Goal: Task Accomplishment & Management: Manage account settings

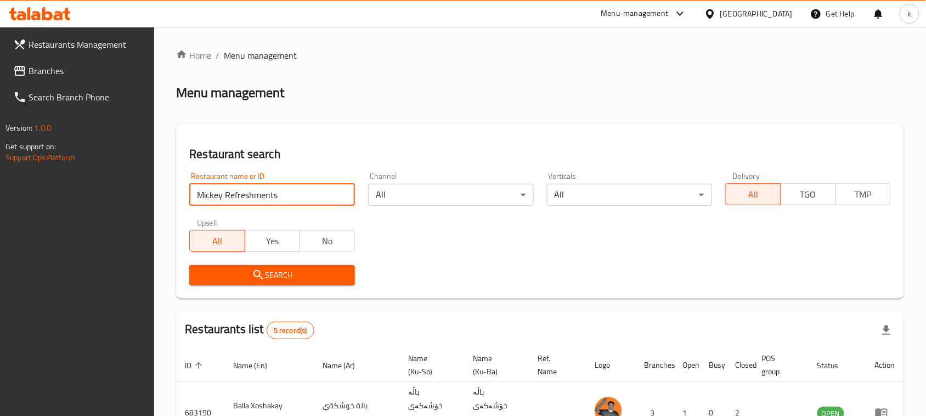
type input "Mickey Refreshments"
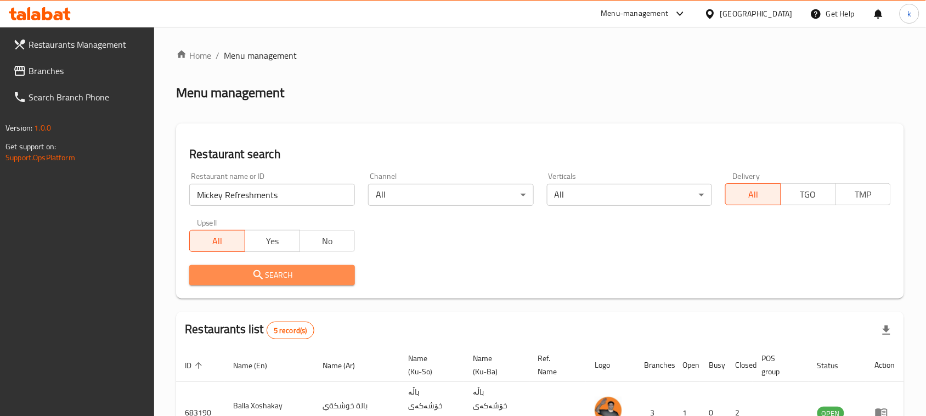
click at [252, 280] on icon "submit" at bounding box center [258, 274] width 13 height 13
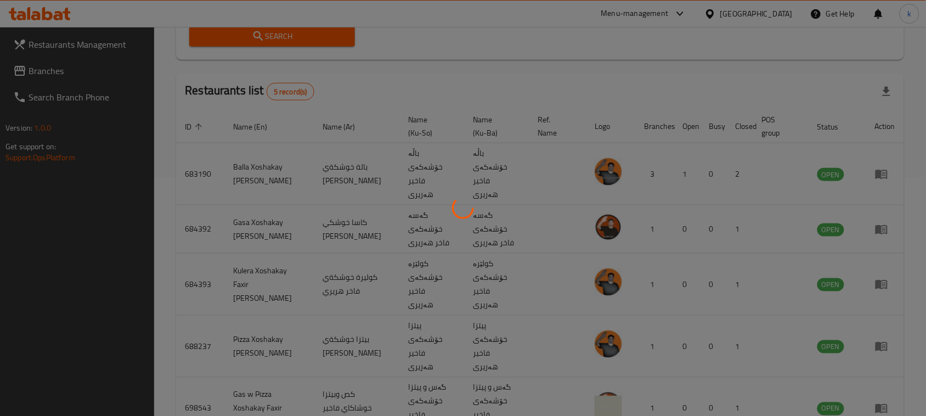
scroll to position [64, 0]
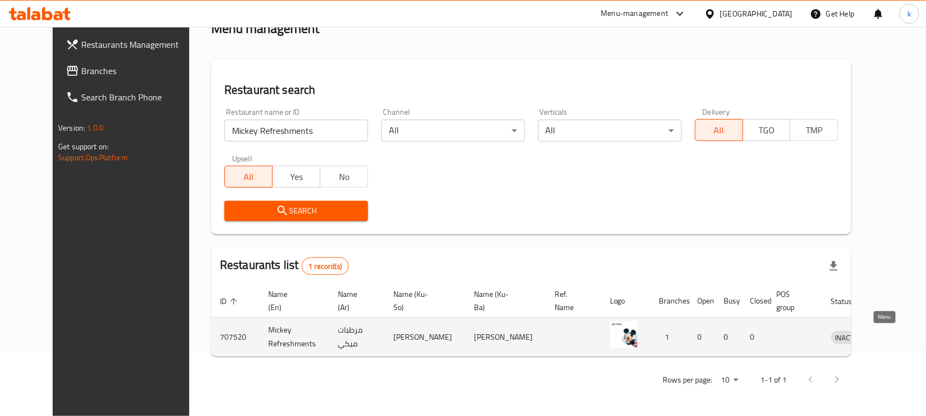
click at [891, 338] on icon "enhanced table" at bounding box center [897, 336] width 13 height 13
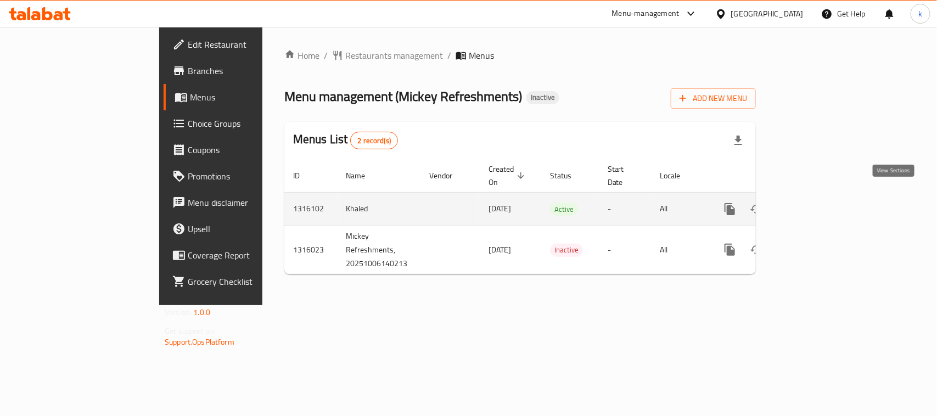
click at [815, 202] on icon "enhanced table" at bounding box center [808, 208] width 13 height 13
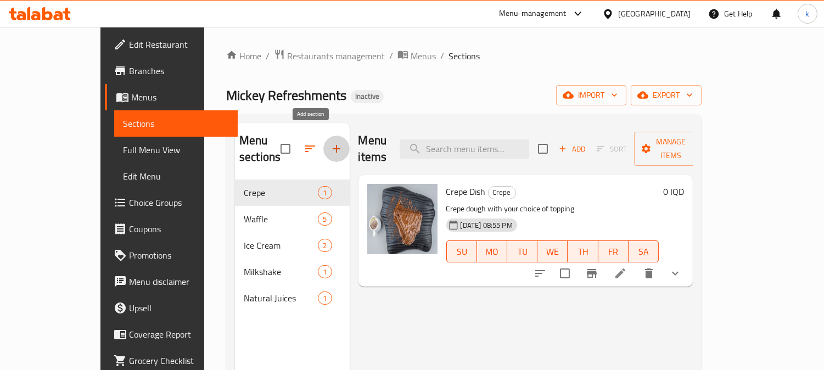
click at [330, 142] on icon "button" at bounding box center [336, 148] width 13 height 13
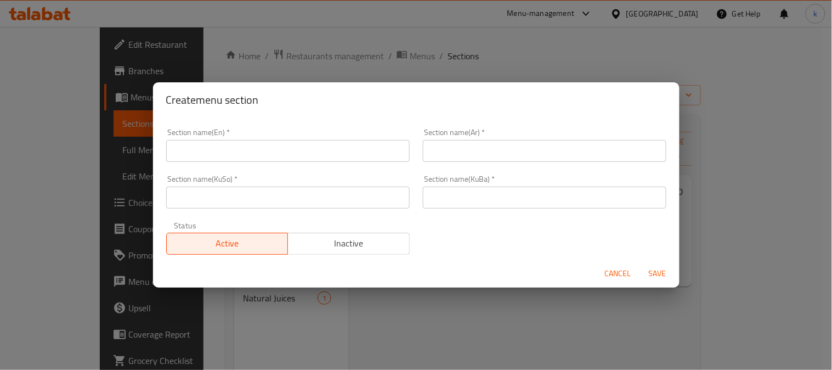
drag, startPoint x: 509, startPoint y: 200, endPoint x: 491, endPoint y: 200, distance: 18.1
click at [509, 200] on input "text" at bounding box center [545, 198] width 244 height 22
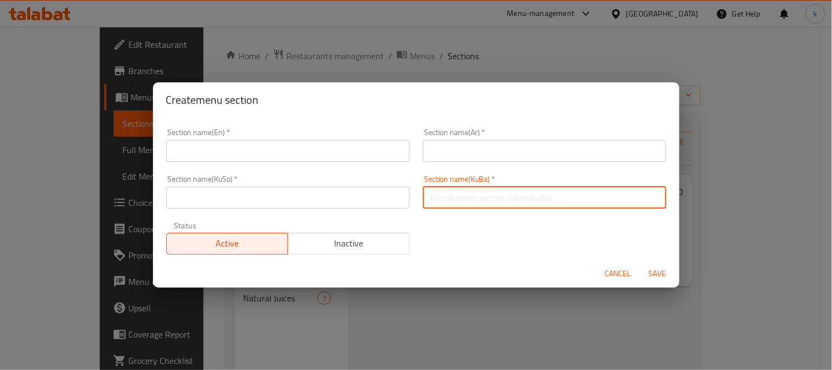
paste input "پان کێک"
type input "پان کێک"
drag, startPoint x: 369, startPoint y: 200, endPoint x: 389, endPoint y: 188, distance: 22.7
click at [369, 200] on input "text" at bounding box center [288, 198] width 244 height 22
paste input "پان کێک"
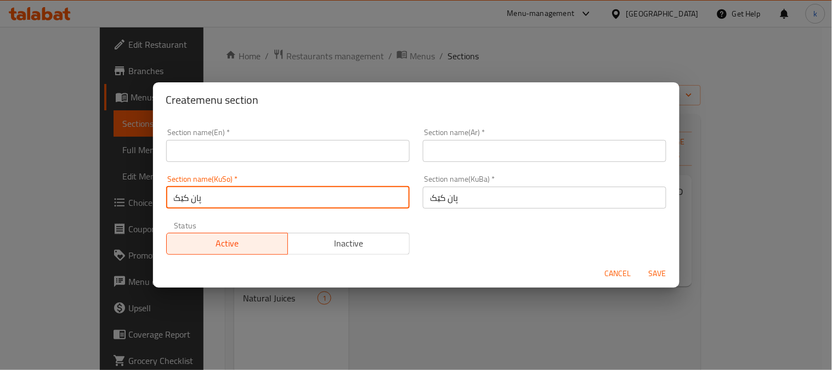
type input "پان کێک"
click at [452, 156] on input "text" at bounding box center [545, 151] width 244 height 22
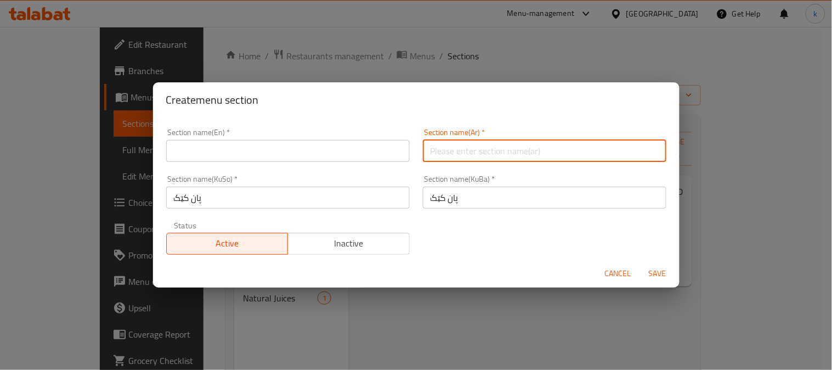
paste input "البان كيك"
type input "البان كيك"
click at [193, 155] on input "text" at bounding box center [288, 151] width 244 height 22
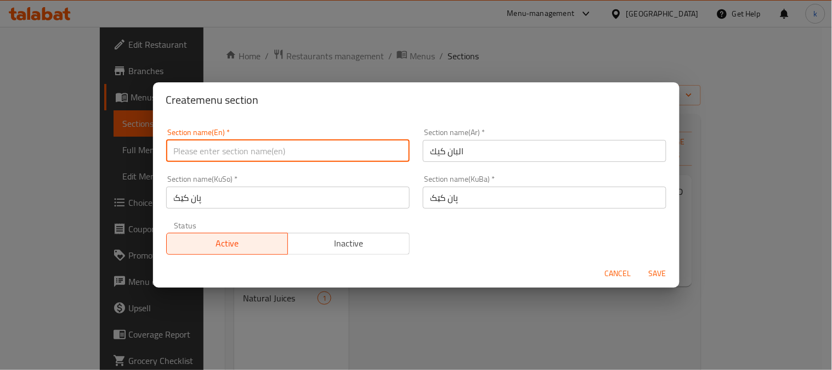
paste input "Pancakes"
type input "Pancakes"
click at [657, 275] on span "Save" at bounding box center [658, 274] width 26 height 14
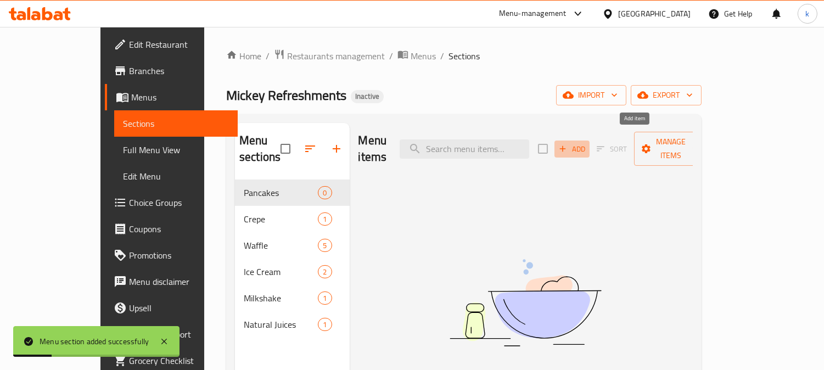
click at [587, 143] on span "Add" at bounding box center [572, 149] width 30 height 13
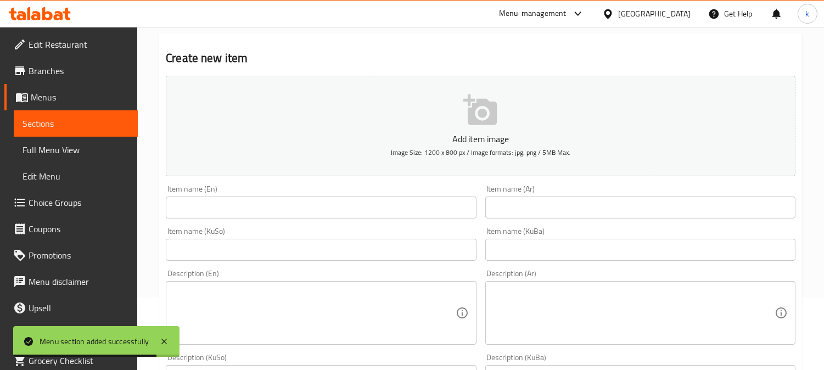
scroll to position [102, 0]
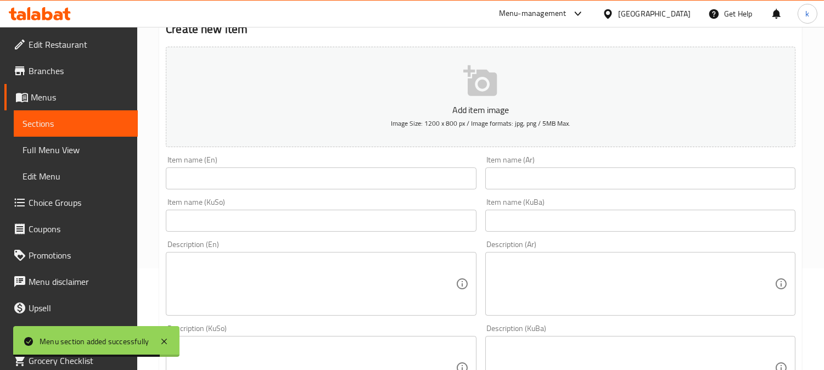
drag, startPoint x: 553, startPoint y: 218, endPoint x: 441, endPoint y: 224, distance: 112.1
click at [553, 218] on input "text" at bounding box center [640, 221] width 310 height 22
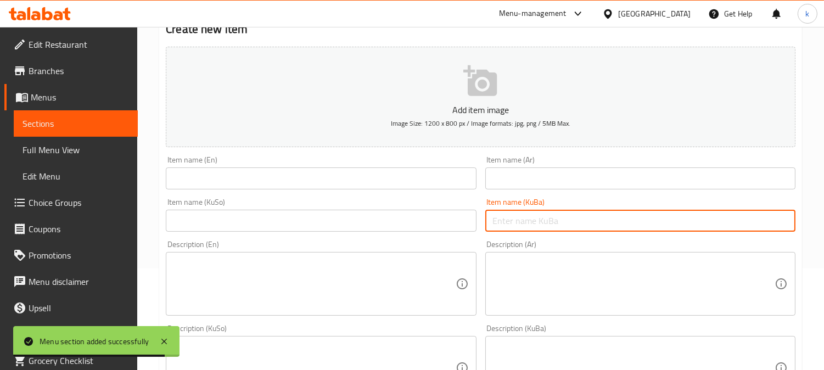
paste input "وافڵی میوە"
type input "وافڵی میوە"
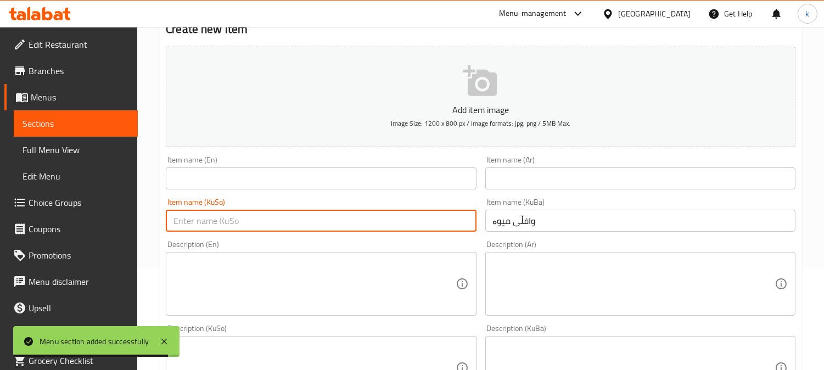
click at [419, 224] on input "text" at bounding box center [321, 221] width 310 height 22
paste input "وافڵی میوە"
type input "وافڵی میوە"
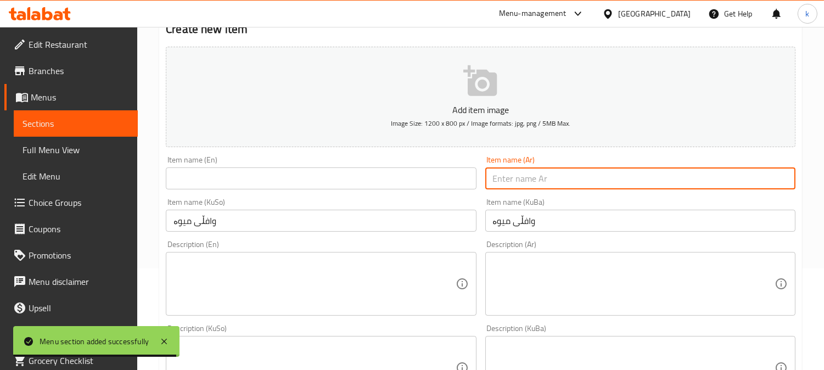
click at [508, 180] on input "text" at bounding box center [640, 178] width 310 height 22
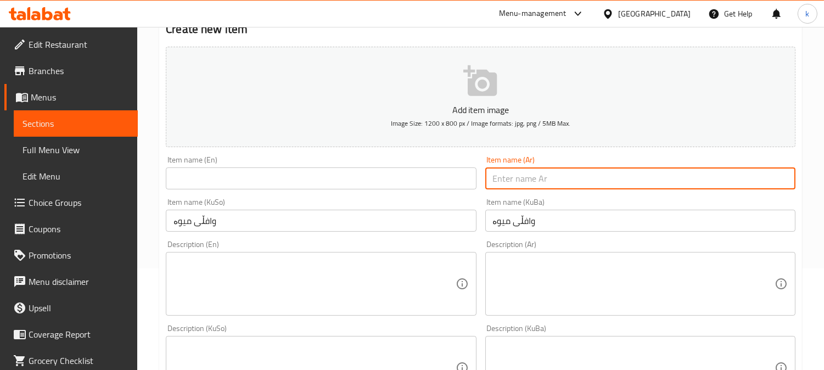
paste input "وافل فواكه"
type input "وافل فواكه"
click at [260, 182] on input "text" at bounding box center [321, 178] width 310 height 22
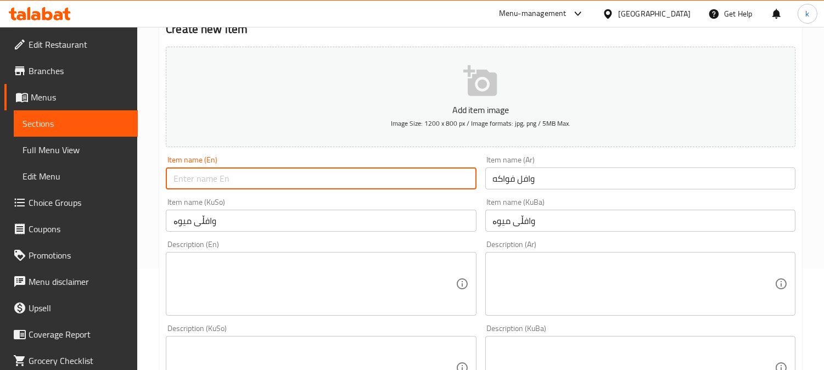
paste input "Fruit Waffle"
type input "Fruit Waffle"
drag, startPoint x: 553, startPoint y: 221, endPoint x: 441, endPoint y: 218, distance: 111.4
click at [441, 218] on div "Add item image Image Size: 1200 x 800 px / Image formats: jpg, png / 5MB Max. I…" at bounding box center [480, 341] width 638 height 599
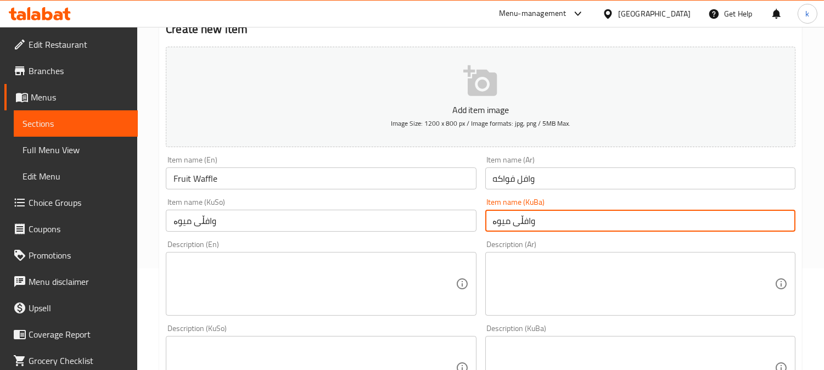
paste input "اپێ پان کێک"
type input "قاپێ پان کێک"
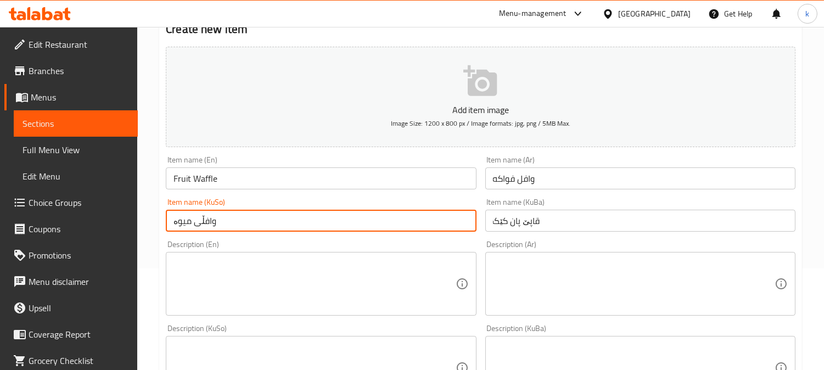
drag, startPoint x: 304, startPoint y: 216, endPoint x: 155, endPoint y: 218, distance: 149.3
click at [140, 217] on div "Home / Restaurants management / Menus / Sections / item / create Pancakes secti…" at bounding box center [480, 362] width 686 height 875
paste input "اپێ پان کێک"
type input "قاپێ پان کێک"
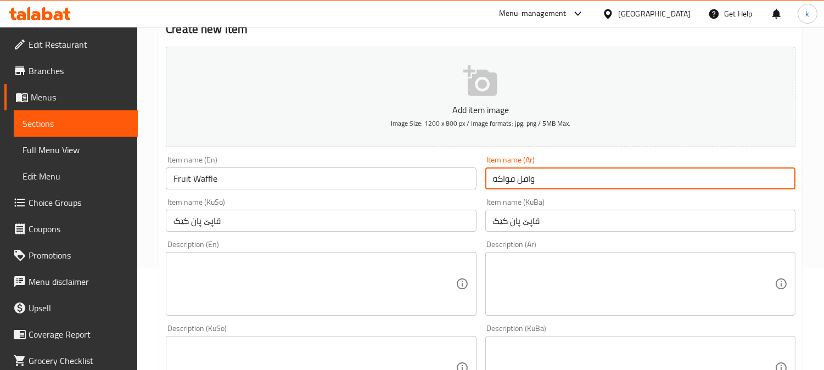
drag, startPoint x: 628, startPoint y: 184, endPoint x: 402, endPoint y: 184, distance: 225.5
click at [402, 184] on div "Add item image Image Size: 1200 x 800 px / Image formats: jpg, png / 5MB Max. I…" at bounding box center [480, 341] width 638 height 599
paste input "طبق بان كيك"
type input "طبق بان كيك"
click at [98, 167] on div "Edit Restaurant Branches Menus Sections Full Menu View Edit Menu Choice Groups …" at bounding box center [412, 362] width 824 height 875
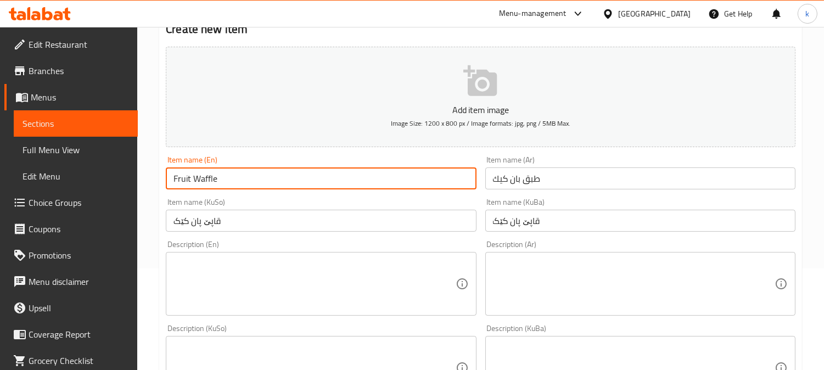
paste input "Pancake Dish"
type input "Pancake Dish"
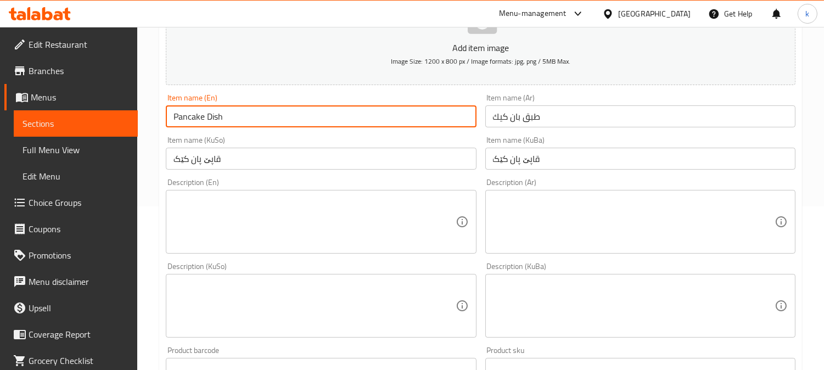
scroll to position [203, 0]
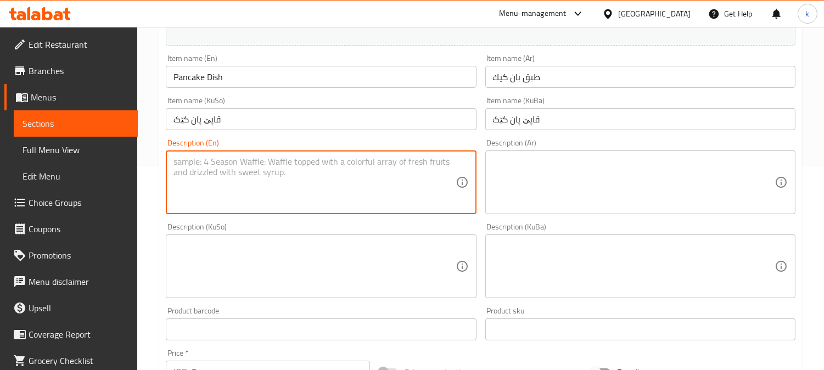
click at [211, 196] on textarea at bounding box center [314, 182] width 282 height 52
paste textarea "Pancake pieces with your choice of topping"
type textarea "Pancake pieces with your choice of topping"
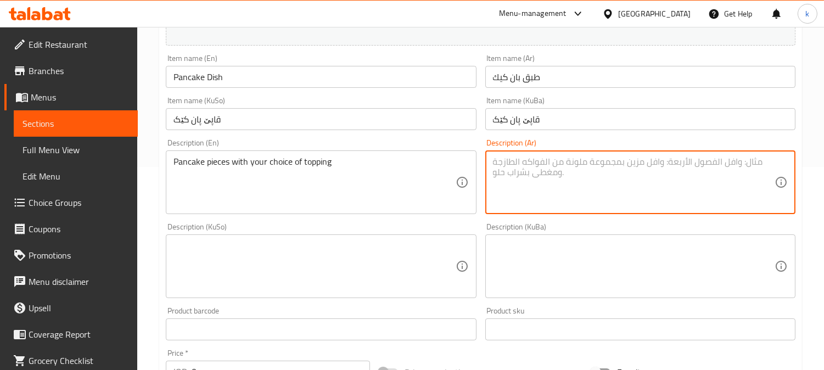
click at [578, 174] on textarea at bounding box center [634, 182] width 282 height 52
paste textarea "قطع بان كيك مع اختيارك من نوع تغطية"
type textarea "قطع بان كيك مع اختيارك من نوع تغطية"
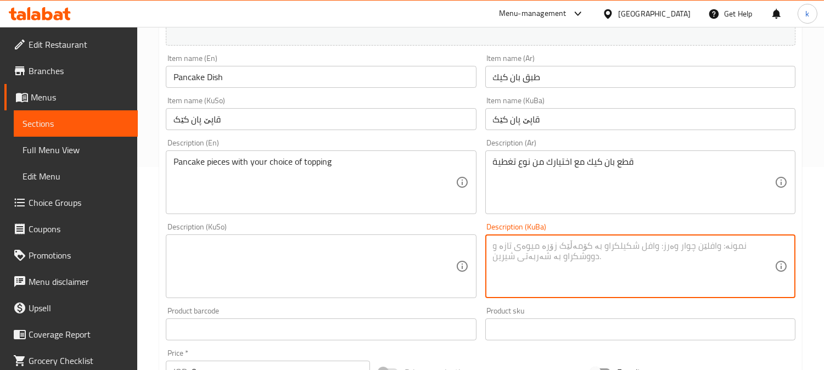
click at [605, 270] on textarea at bounding box center [634, 266] width 282 height 52
paste textarea "پارچە پان کێک لەگەڵ هەڵبژاردنت لە جۆری داپۆشین"
type textarea "پارچە پان کێک لەگەڵ هەڵبژاردنت لە جۆری داپۆشین"
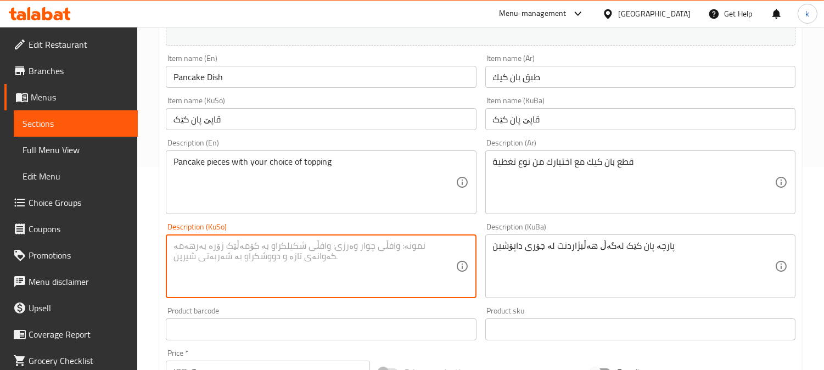
click at [305, 267] on textarea at bounding box center [314, 266] width 282 height 52
paste textarea "پارچە پان کێک لەگەڵ هەڵبژاردنت لە جۆری داپۆشین"
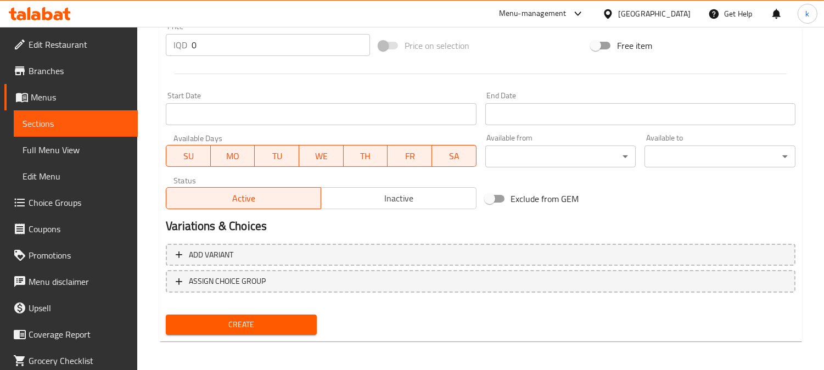
type textarea "پارچە پان کێک لەگەڵ هەڵبژاردنت لە جۆری داپۆشین"
click at [272, 331] on button "Create" at bounding box center [241, 324] width 151 height 20
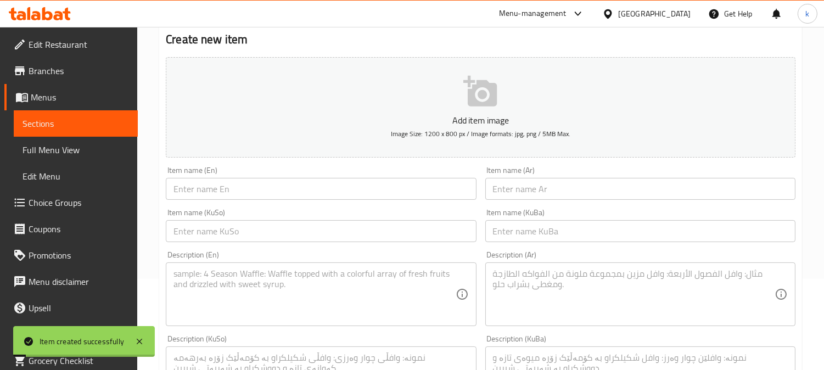
scroll to position [0, 0]
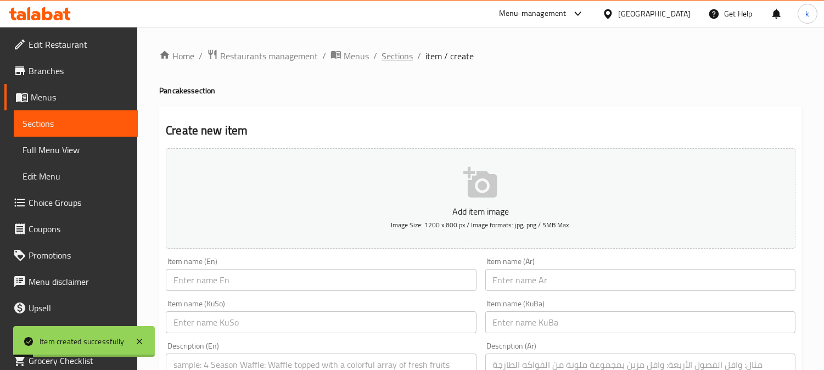
click at [403, 63] on span "Sections" at bounding box center [396, 55] width 31 height 13
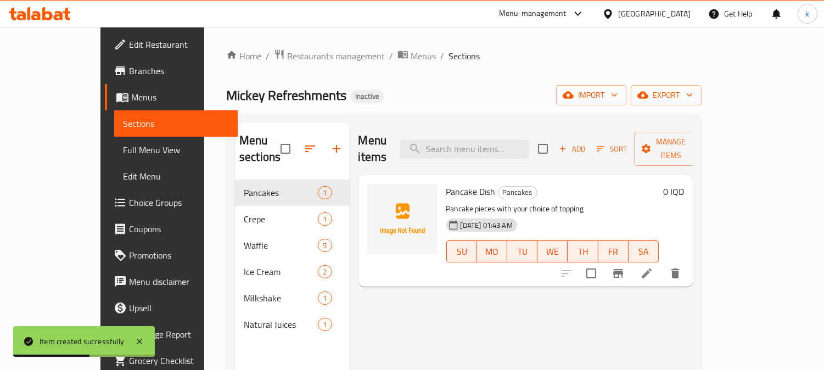
click at [129, 199] on span "Choice Groups" at bounding box center [179, 202] width 100 height 13
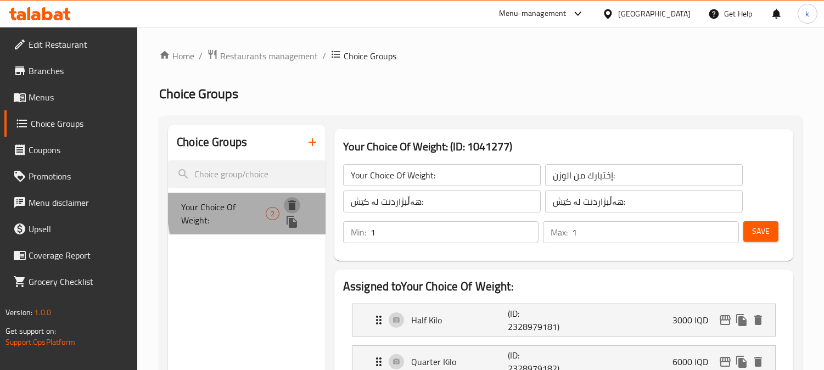
click at [295, 206] on icon "delete" at bounding box center [291, 205] width 13 height 13
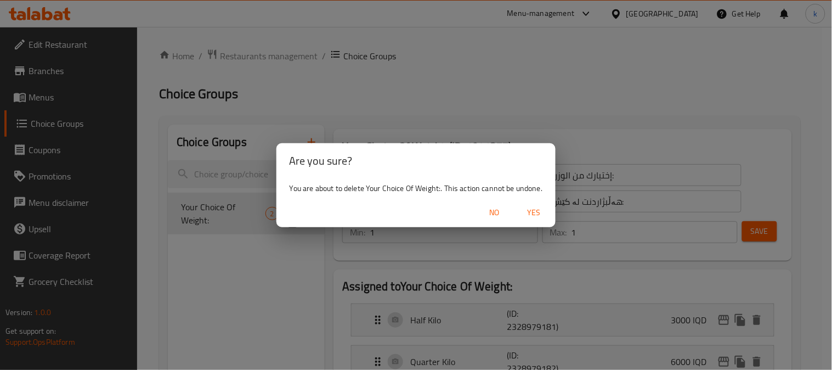
click at [538, 215] on span "Yes" at bounding box center [534, 213] width 26 height 14
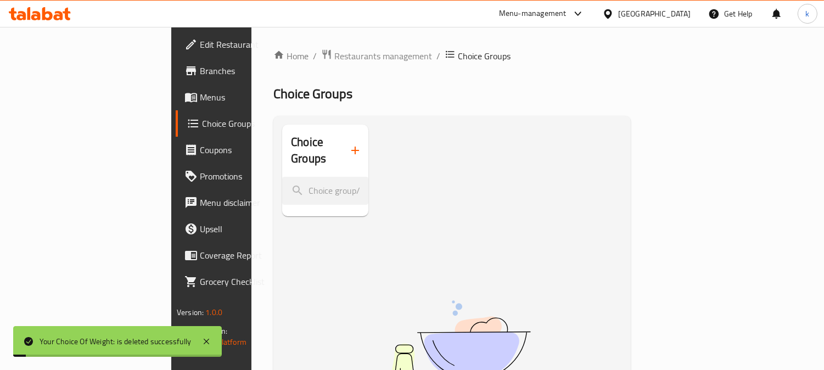
click at [348, 146] on icon "button" at bounding box center [354, 150] width 13 height 13
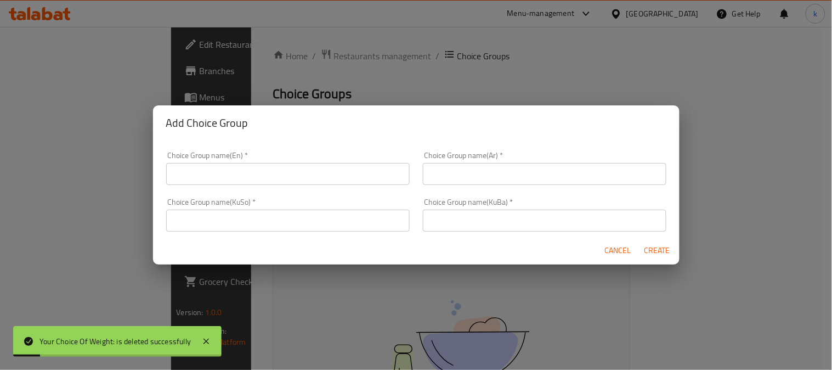
click at [232, 177] on input "text" at bounding box center [288, 174] width 244 height 22
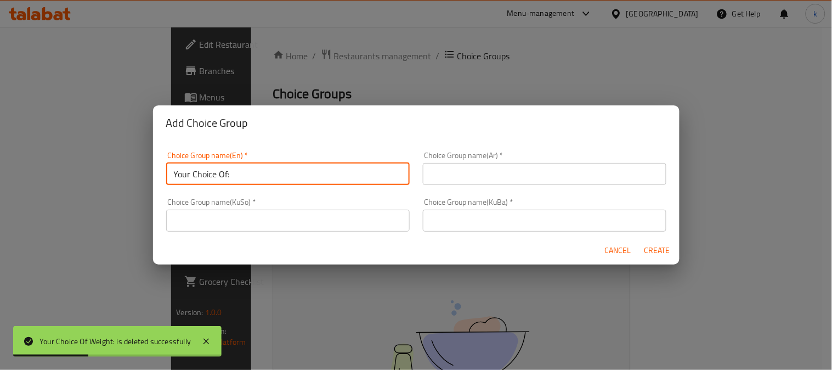
type input "Your Choice Of:"
click at [508, 168] on input "text" at bounding box center [545, 174] width 244 height 22
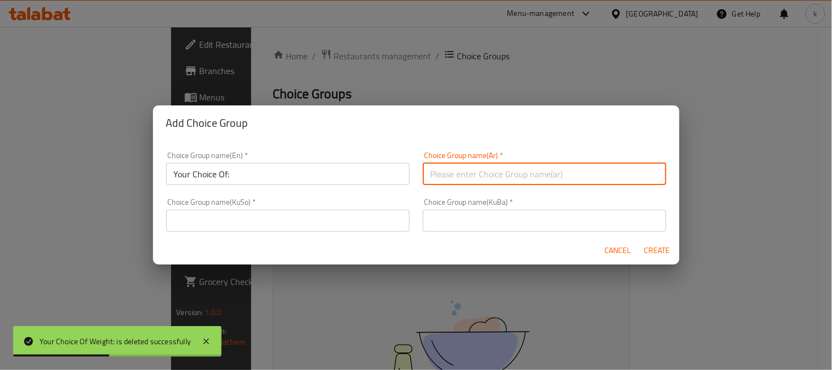
type input "إختيارك من:"
click at [485, 225] on input "text" at bounding box center [545, 221] width 244 height 22
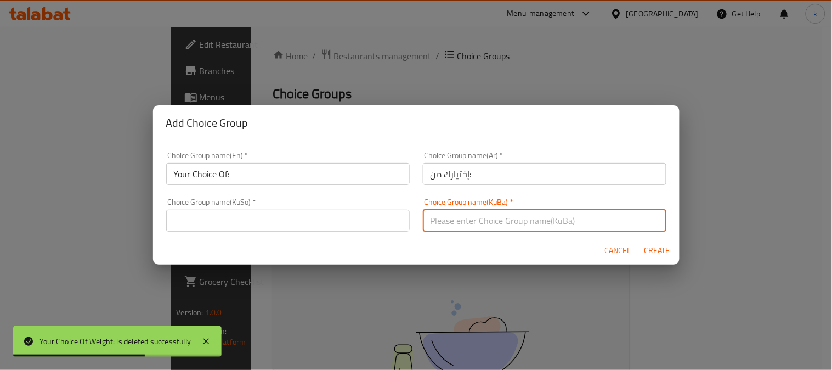
type input "هەڵبژاردنت لە:"
drag, startPoint x: 283, startPoint y: 219, endPoint x: 265, endPoint y: 212, distance: 19.7
click at [283, 219] on input "text" at bounding box center [288, 221] width 244 height 22
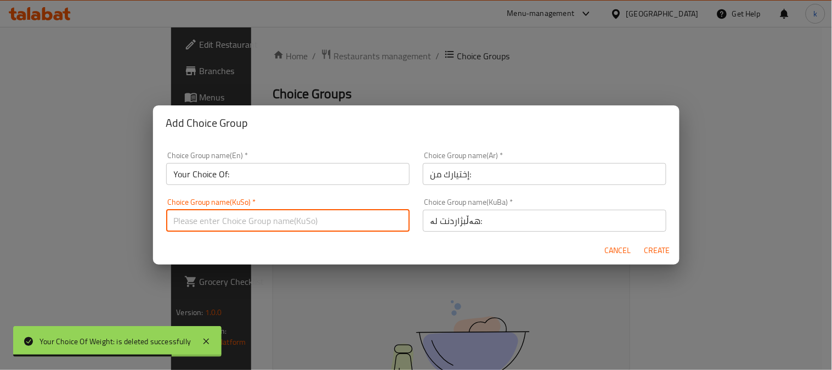
type input "هەڵبژاردنت لە:"
click at [649, 245] on span "Create" at bounding box center [658, 251] width 26 height 14
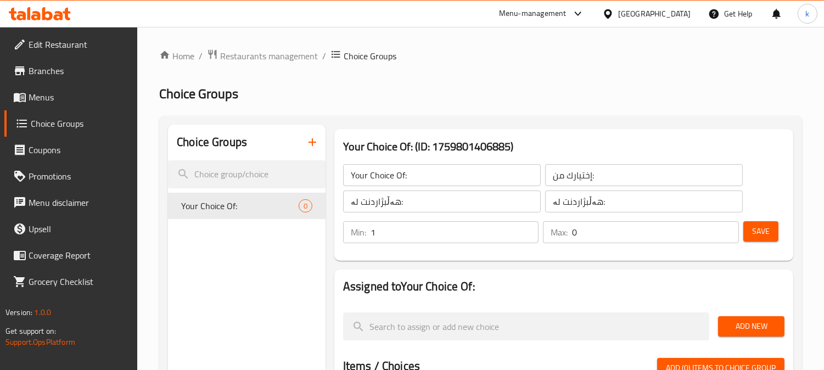
type input "1"
click at [523, 229] on input "1" at bounding box center [454, 232] width 168 height 22
type input "1"
click at [727, 228] on input "1" at bounding box center [655, 232] width 167 height 22
click at [761, 233] on span "Save" at bounding box center [761, 231] width 18 height 14
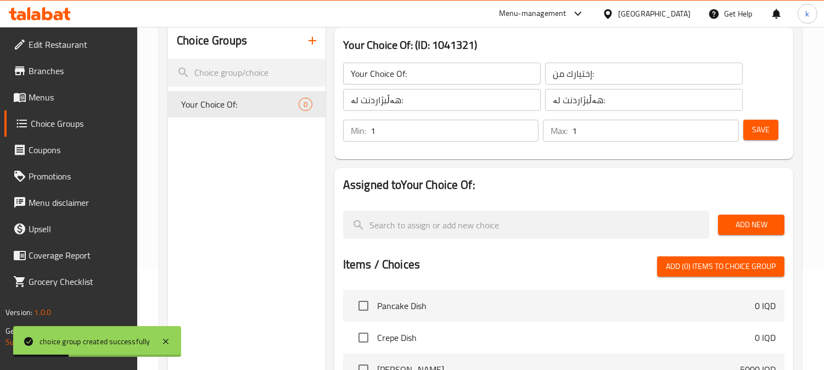
click at [762, 219] on span "Add New" at bounding box center [751, 225] width 49 height 14
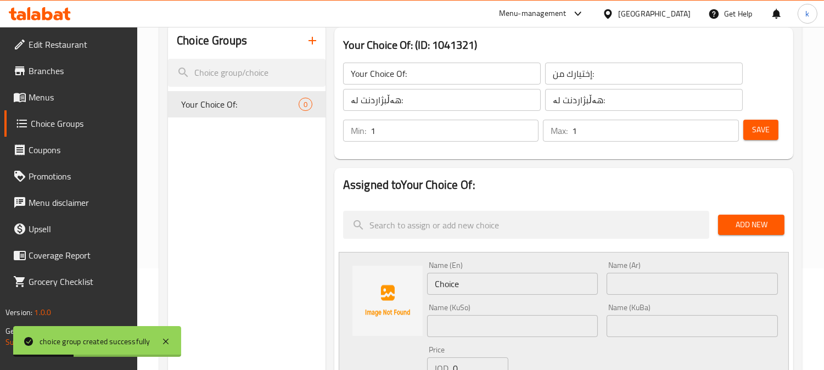
scroll to position [305, 0]
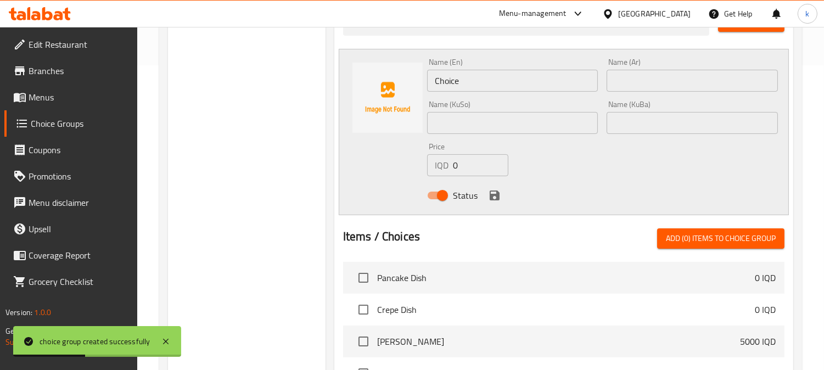
drag, startPoint x: 676, startPoint y: 124, endPoint x: 650, endPoint y: 124, distance: 25.8
click at [676, 124] on input "text" at bounding box center [691, 123] width 171 height 22
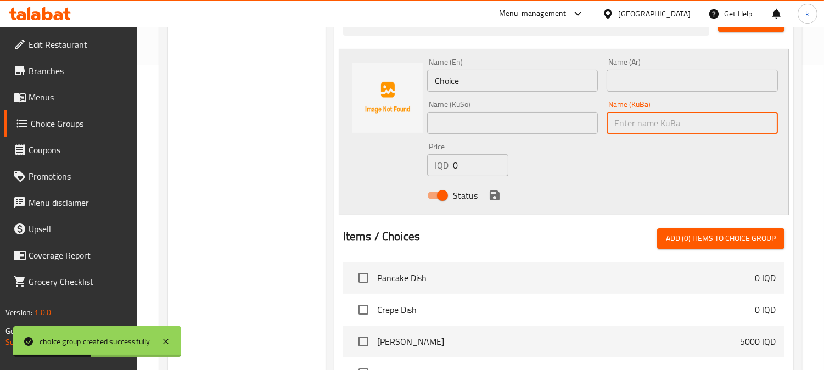
paste input "پان کێکی میکس"
type input "پان کێکی میکس"
click at [569, 122] on input "text" at bounding box center [512, 123] width 171 height 22
paste input "پان کێکی میکس"
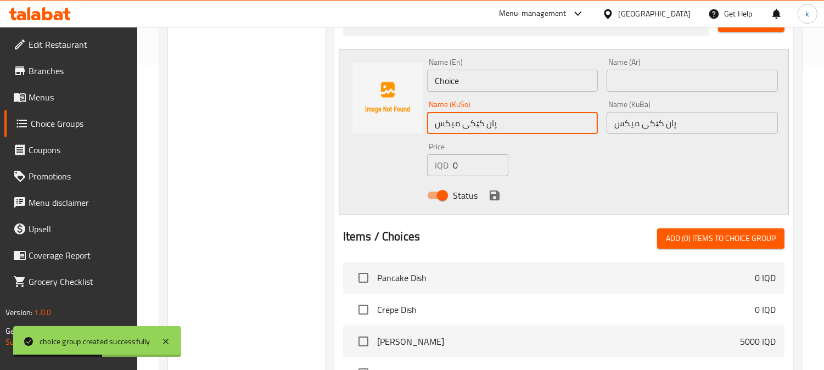
type input "پان کێکی میکس"
click at [629, 81] on input "text" at bounding box center [691, 81] width 171 height 22
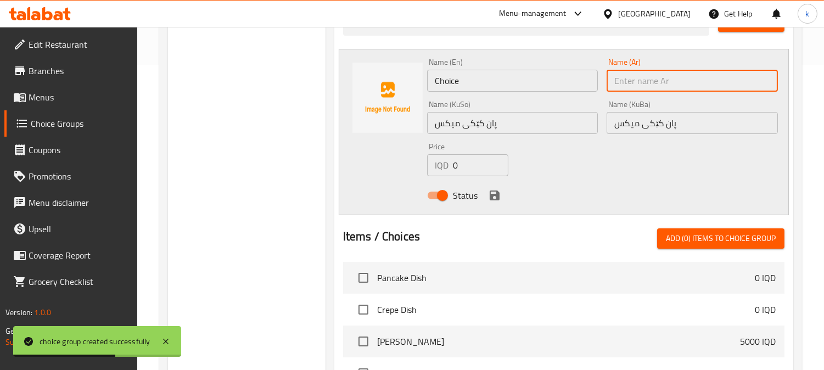
paste input "بان كيك مكس"
type input "بان كيك مكس"
click at [474, 81] on input "Choice" at bounding box center [512, 81] width 171 height 22
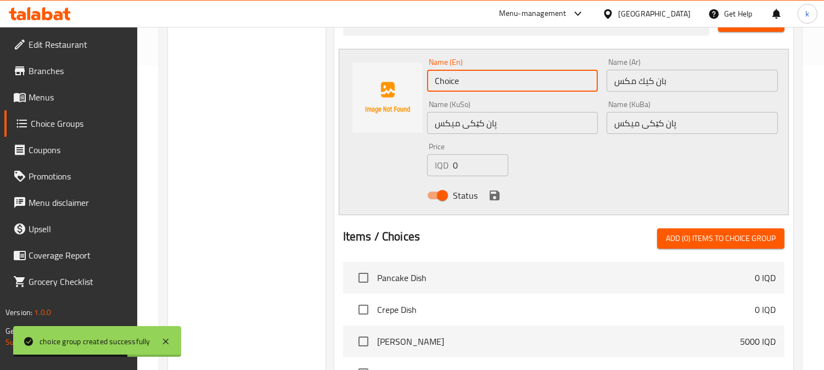
click at [474, 81] on input "Choice" at bounding box center [512, 81] width 171 height 22
paste input "Mix Pancakes"
type input "Mix Pancakes"
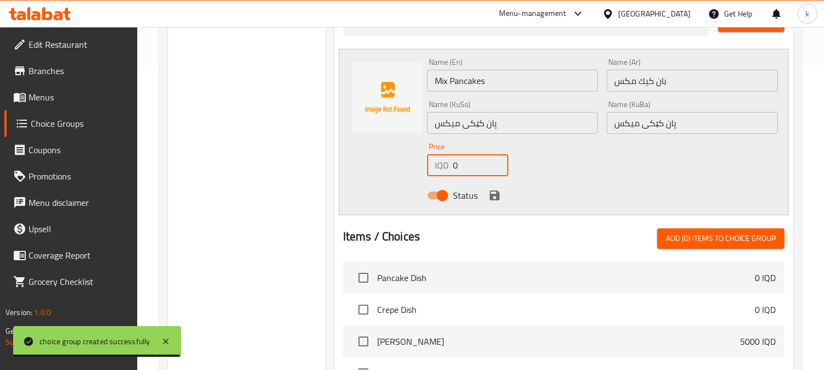
drag, startPoint x: 462, startPoint y: 169, endPoint x: 432, endPoint y: 170, distance: 30.2
click at [432, 169] on div "IQD 0 Price" at bounding box center [467, 165] width 81 height 22
paste input "500"
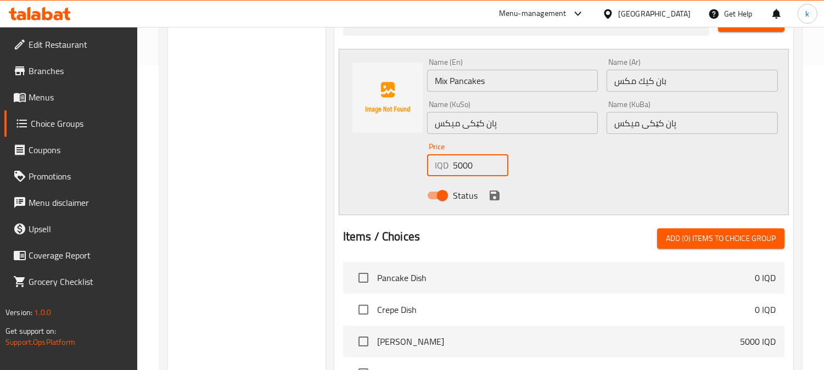
type input "5000"
click at [488, 195] on icon "save" at bounding box center [494, 195] width 13 height 13
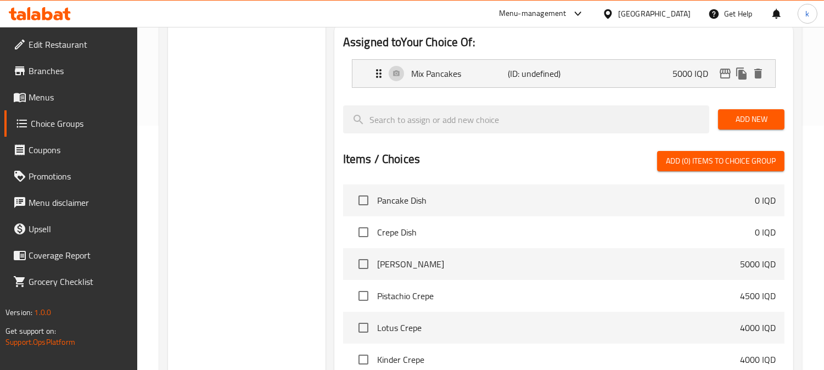
scroll to position [203, 0]
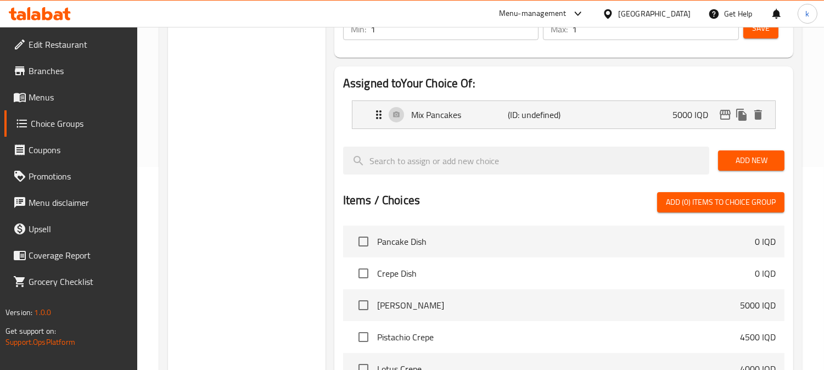
click at [763, 157] on span "Add New" at bounding box center [751, 161] width 49 height 14
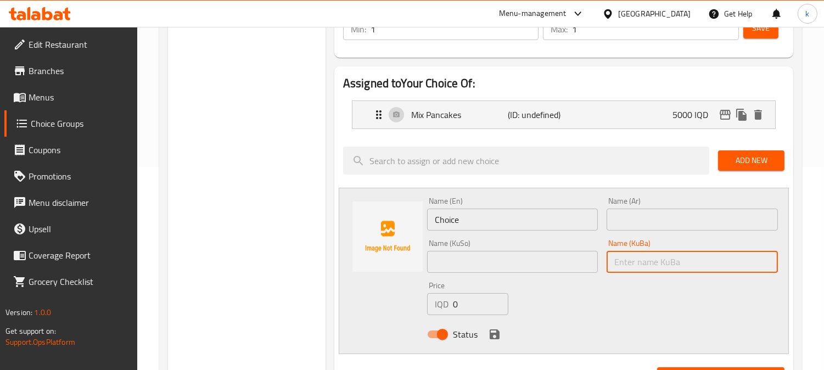
drag, startPoint x: 689, startPoint y: 261, endPoint x: 534, endPoint y: 268, distance: 155.4
click at [686, 262] on input "text" at bounding box center [691, 262] width 171 height 22
paste input "پان کێکی فستق"
type input "پان کێکی فستق"
drag, startPoint x: 517, startPoint y: 268, endPoint x: 561, endPoint y: 250, distance: 47.5
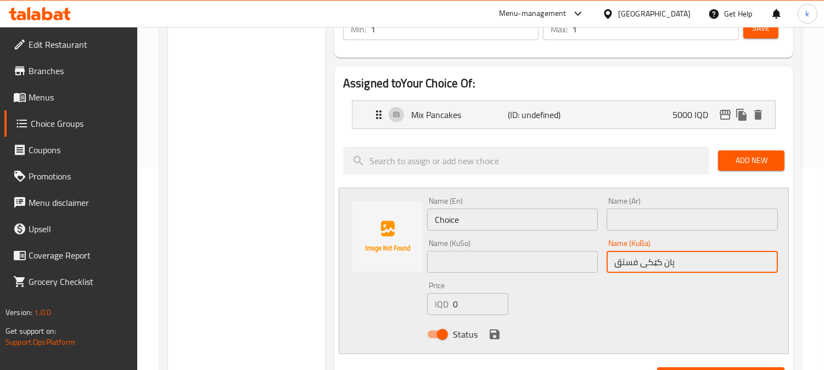
click at [517, 268] on input "text" at bounding box center [512, 262] width 171 height 22
paste input "پان کێکی فستق"
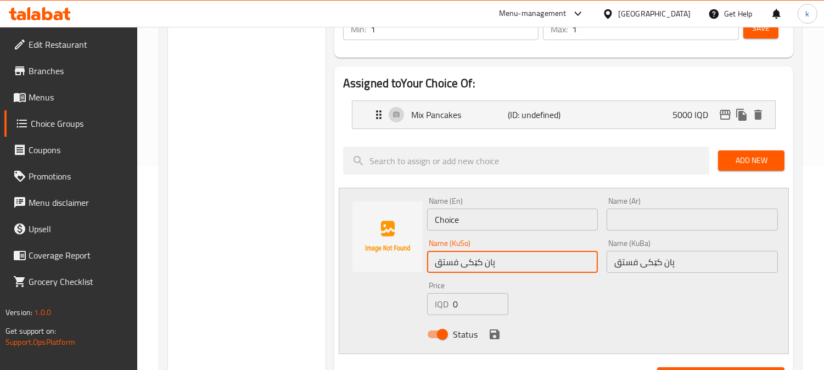
type input "پان کێکی فستق"
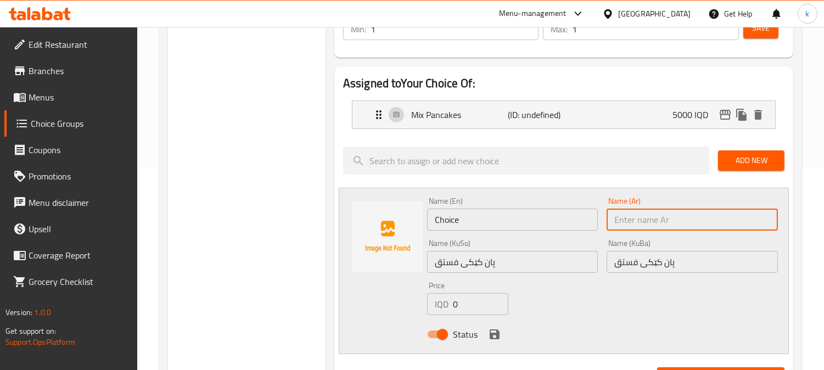
click at [627, 229] on input "text" at bounding box center [691, 220] width 171 height 22
paste input "بان كيك بستاشيو"
type input "بان كيك بستاشيو"
drag, startPoint x: 505, startPoint y: 223, endPoint x: 408, endPoint y: 213, distance: 98.2
click at [410, 213] on div "Name (En) Choice Name (En) Name (Ar) بان كيك بستاشيو Name (Ar) Name (KuSo) پان …" at bounding box center [564, 271] width 450 height 166
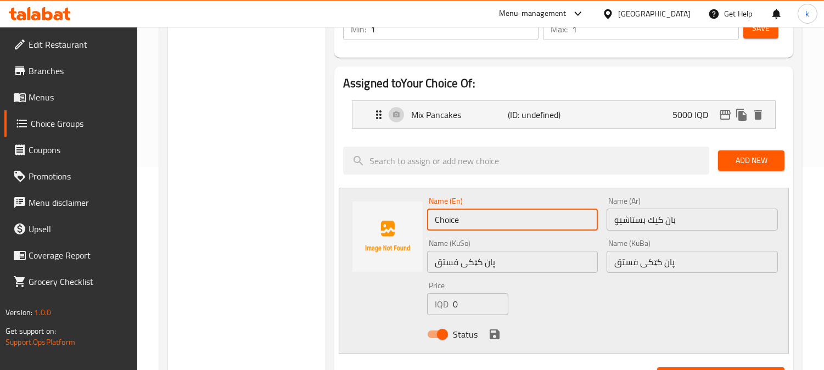
paste input "Pistachio Pancakes"
type input "Pistachio Pancakes"
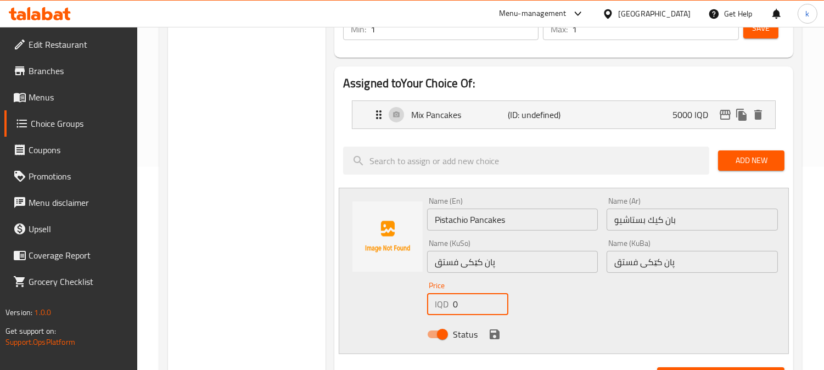
drag, startPoint x: 478, startPoint y: 302, endPoint x: 421, endPoint y: 302, distance: 57.6
click at [421, 302] on div "Name (En) Pistachio Pancakes Name (En) Name (Ar) بان كيك بستاشيو Name (Ar) Name…" at bounding box center [564, 271] width 450 height 166
paste input "450"
type input "4500"
click at [494, 336] on icon "save" at bounding box center [494, 334] width 13 height 13
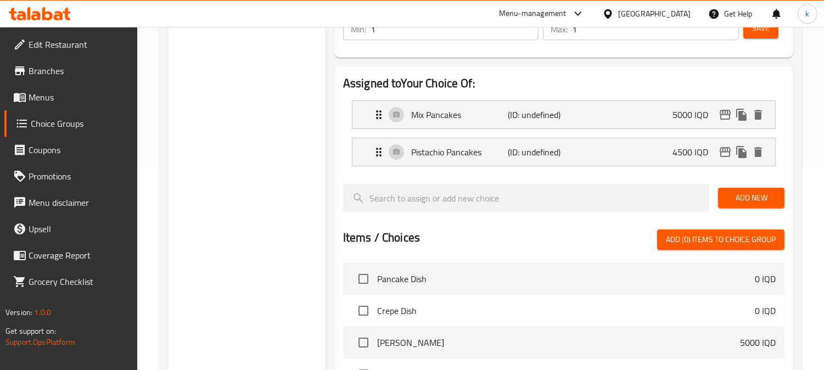
click at [770, 199] on span "Add New" at bounding box center [751, 198] width 49 height 14
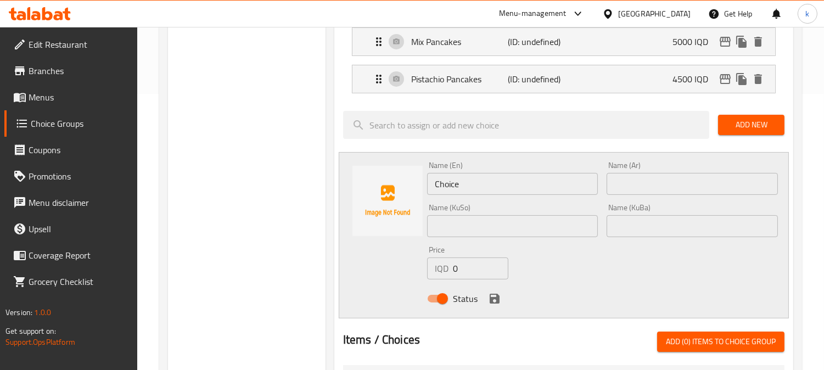
scroll to position [305, 0]
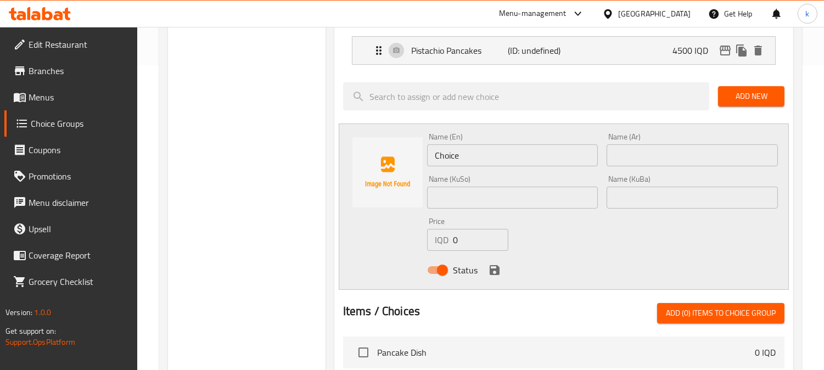
drag, startPoint x: 632, startPoint y: 199, endPoint x: 618, endPoint y: 203, distance: 14.8
click at [632, 199] on input "text" at bounding box center [691, 198] width 171 height 22
paste input "پان کێکی کیندەر"
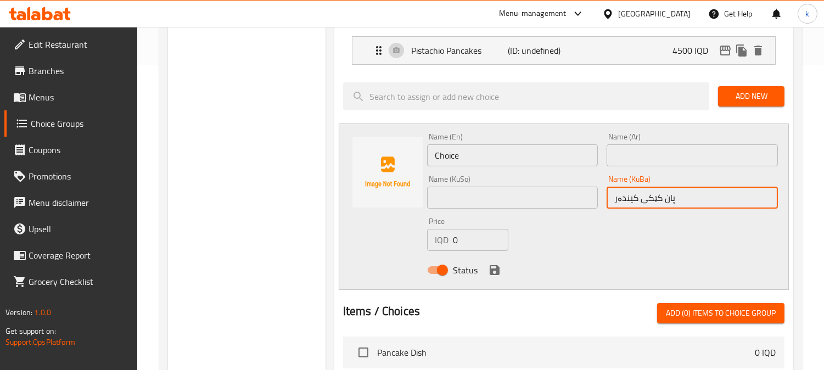
type input "پان کێکی کیندەر"
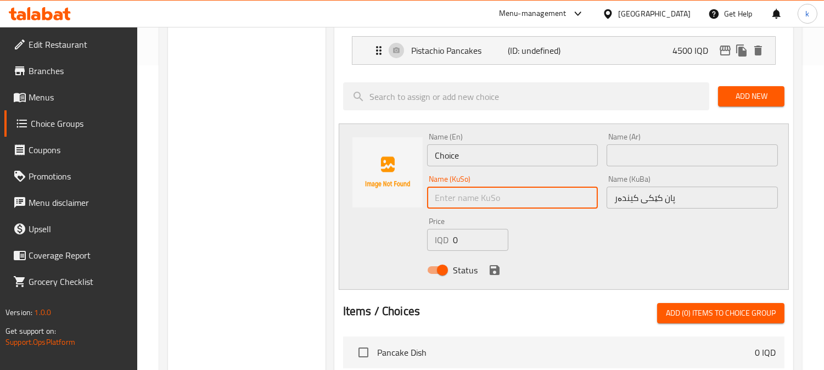
click at [505, 207] on input "text" at bounding box center [512, 198] width 171 height 22
paste input "پان کێکی کیندەر"
type input "پان کێکی کیندەر"
click at [644, 160] on input "text" at bounding box center [691, 155] width 171 height 22
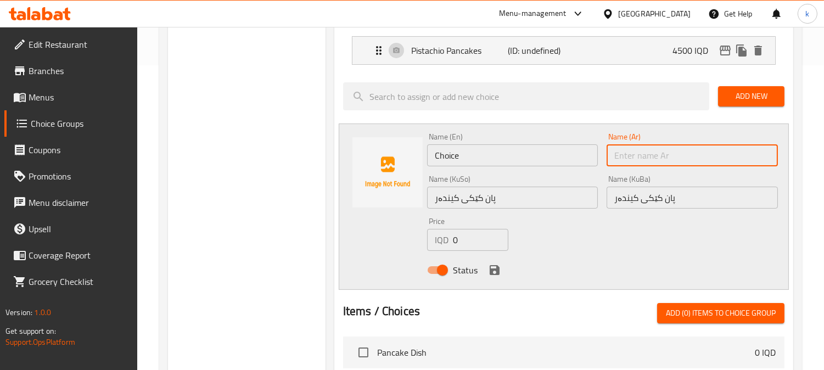
paste input "بان كيك كندر"
type input "بان كيك كندر"
drag, startPoint x: 511, startPoint y: 153, endPoint x: 388, endPoint y: 154, distance: 123.5
click at [389, 153] on div "Name (En) Choice Name (En) Name (Ar) بان كيك كندر Name (Ar) Name (KuSo) پان کێک…" at bounding box center [564, 206] width 450 height 166
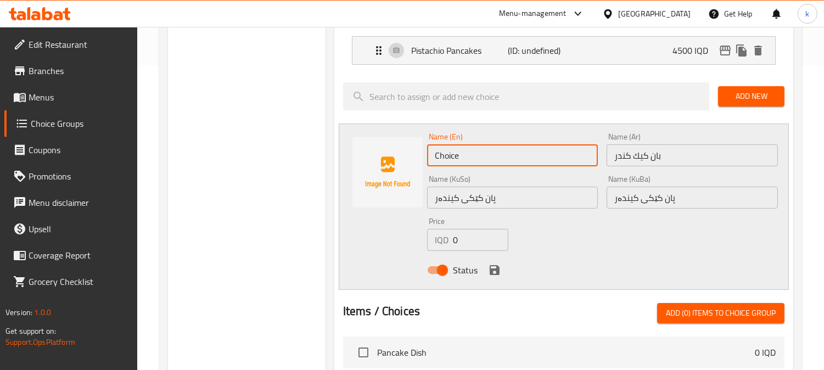
paste input "Kinder Pancakes"
type input "Kinder Pancakes"
drag, startPoint x: 462, startPoint y: 240, endPoint x: 448, endPoint y: 249, distance: 16.0
click at [435, 239] on div "IQD 0 Price" at bounding box center [467, 240] width 81 height 22
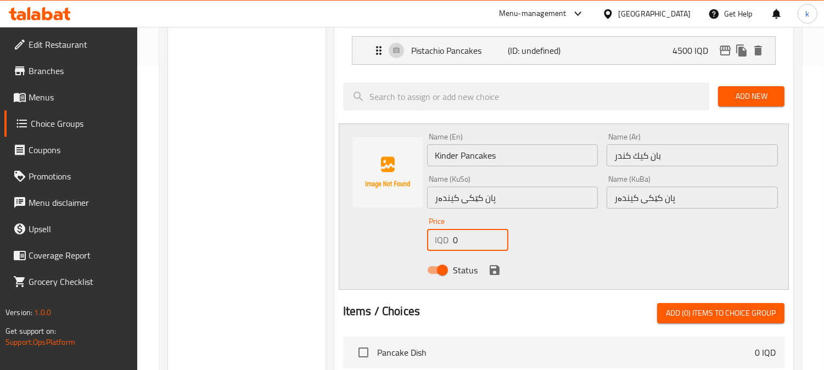
paste input "400"
type input "4000"
click at [497, 269] on icon "save" at bounding box center [494, 270] width 10 height 10
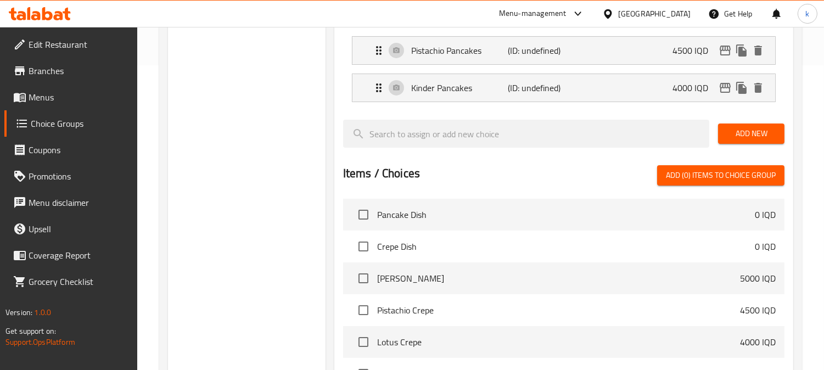
click at [741, 127] on span "Add New" at bounding box center [751, 134] width 49 height 14
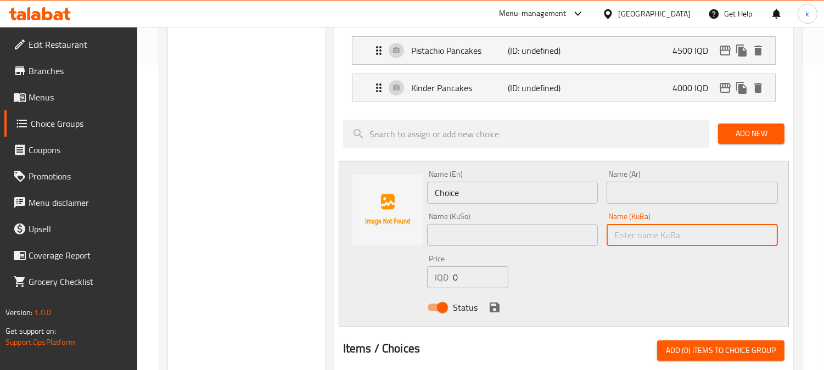
click at [623, 236] on input "text" at bounding box center [691, 235] width 171 height 22
paste input "پان کێکی لۆتس"
type input "پان کێکی لۆتس"
drag, startPoint x: 536, startPoint y: 233, endPoint x: 617, endPoint y: 199, distance: 88.6
click at [536, 232] on input "text" at bounding box center [512, 235] width 171 height 22
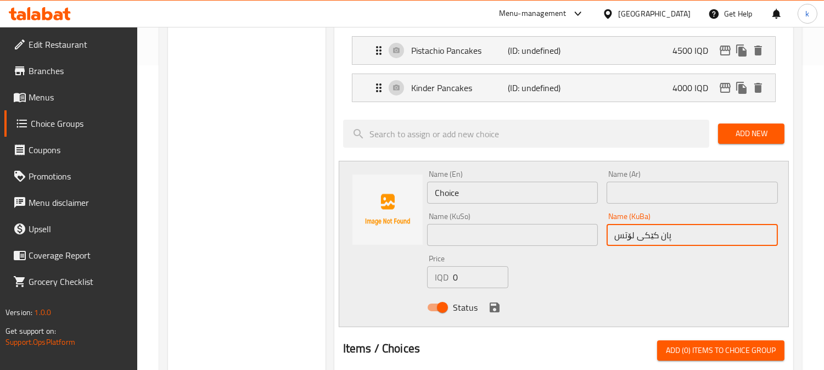
paste input "پان کێکی لۆتس"
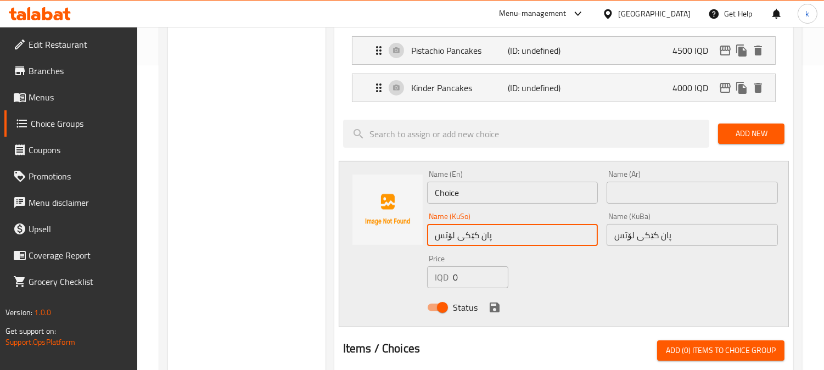
type input "پان کێکی لۆتس"
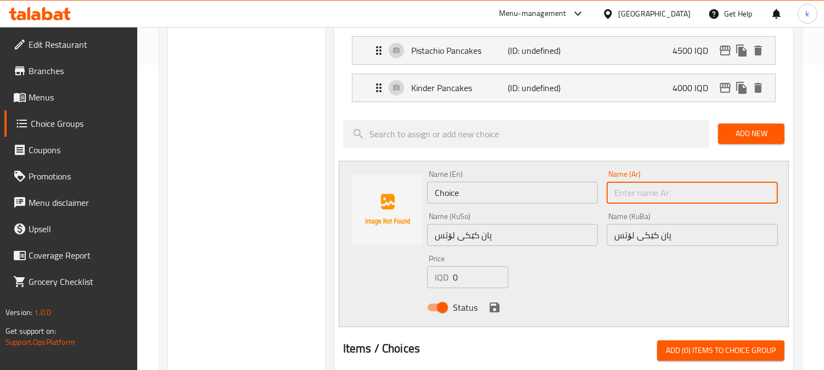
click at [642, 189] on input "text" at bounding box center [691, 193] width 171 height 22
paste input "بان كيك لوتس"
type input "بان كيك لوتس"
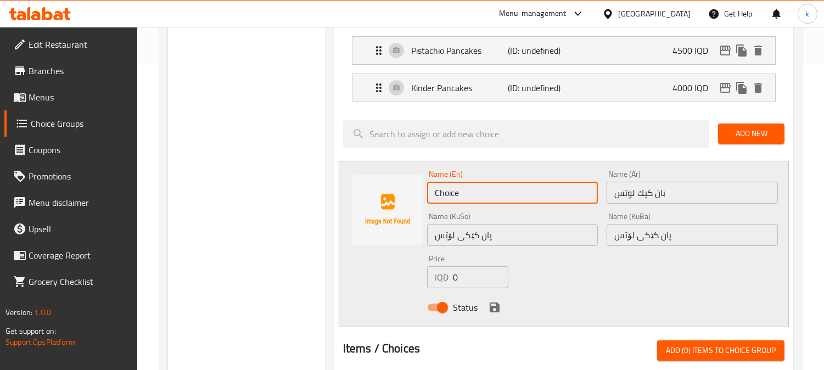
drag, startPoint x: 505, startPoint y: 199, endPoint x: 396, endPoint y: 198, distance: 109.7
click at [399, 198] on div "Name (En) Choice Name (En) Name (Ar) بان كيك لوتس Name (Ar) Name (KuSo) پان کێک…" at bounding box center [564, 244] width 450 height 166
paste input "Lotus Pancakes"
type input "Lotus Pancakes"
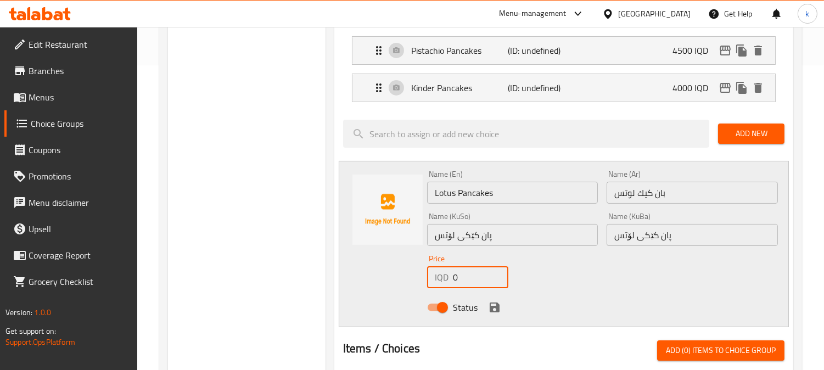
drag, startPoint x: 461, startPoint y: 273, endPoint x: 437, endPoint y: 278, distance: 24.6
click at [437, 273] on div "IQD 0 Price" at bounding box center [467, 277] width 81 height 22
paste input "400"
type input "4000"
click at [502, 306] on div "Status" at bounding box center [602, 307] width 359 height 30
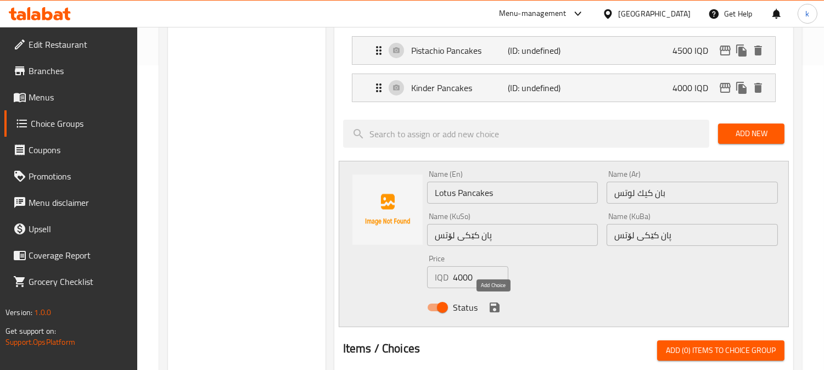
click at [496, 303] on icon "save" at bounding box center [494, 307] width 10 height 10
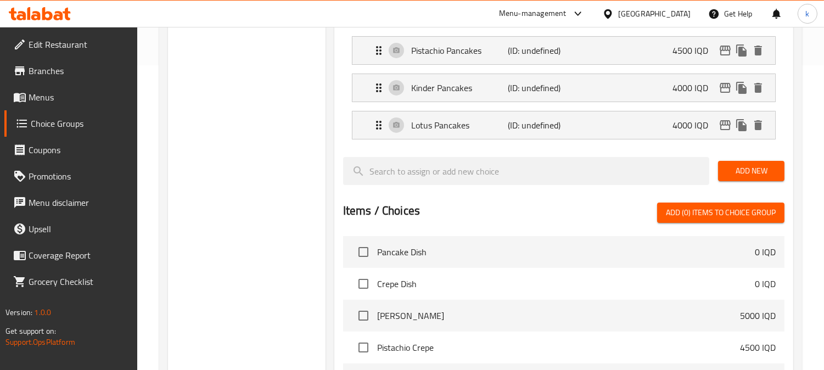
click at [744, 173] on span "Add New" at bounding box center [751, 171] width 49 height 14
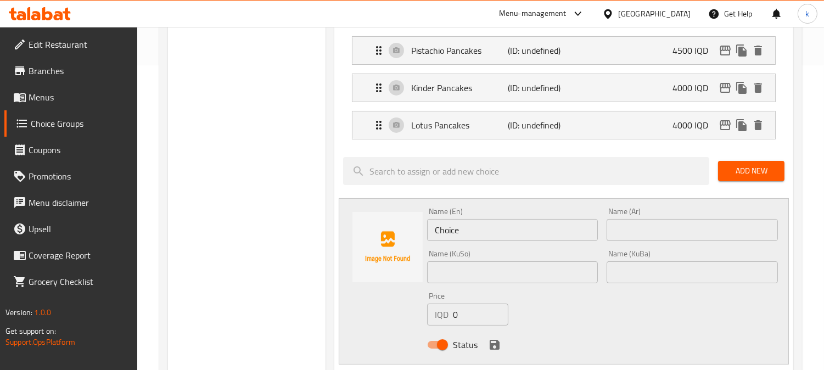
drag, startPoint x: 657, startPoint y: 266, endPoint x: 551, endPoint y: 273, distance: 106.2
click at [656, 266] on input "text" at bounding box center [691, 272] width 171 height 22
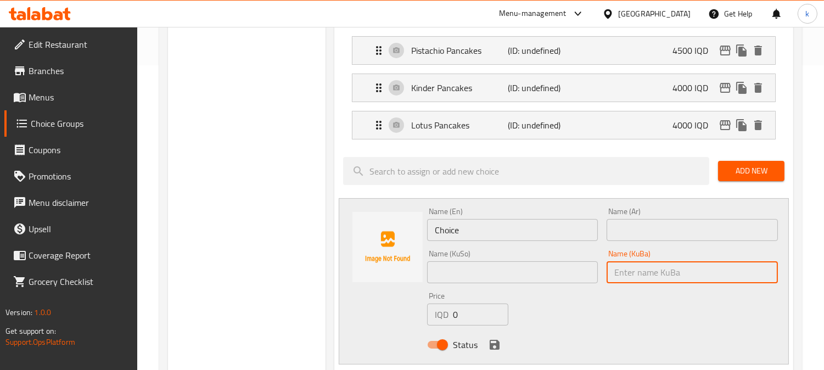
paste input "پان کێکی میوە"
type input "پان کێکی میوە"
click at [538, 273] on input "text" at bounding box center [512, 272] width 171 height 22
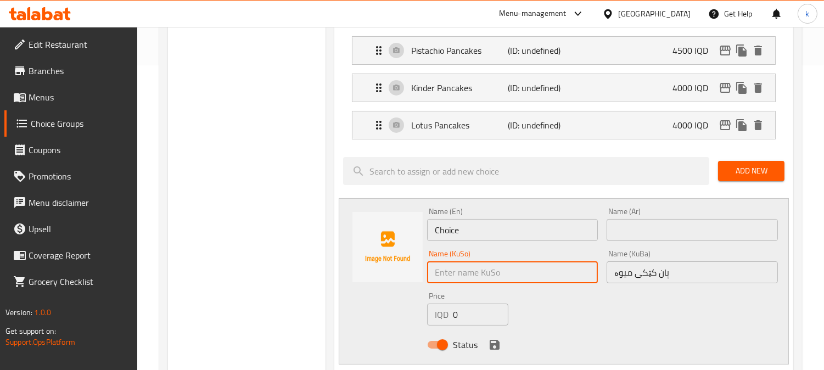
paste input "پان کێکی میوە"
type input "پان کێکی میوە"
click at [650, 234] on input "text" at bounding box center [691, 230] width 171 height 22
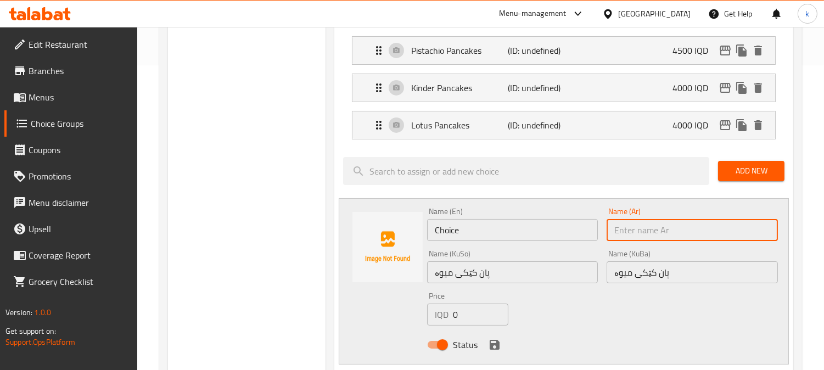
paste input "بان كيك فواكة"
type input "بان كيك فواكة"
drag, startPoint x: 513, startPoint y: 231, endPoint x: 367, endPoint y: 232, distance: 146.5
click at [367, 232] on div "Name (En) Choice Name (En) Name (Ar) بان كيك فواكة Name (Ar) Name (KuSo) پان کێ…" at bounding box center [564, 281] width 450 height 166
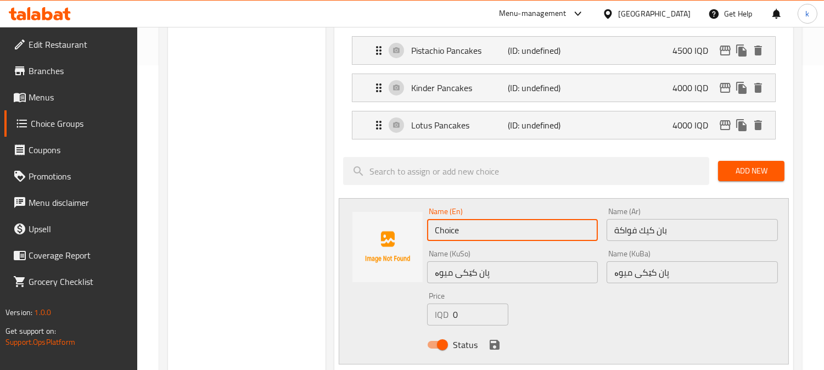
paste input "Fruit Pancakes"
type input "Fruit Pancakes"
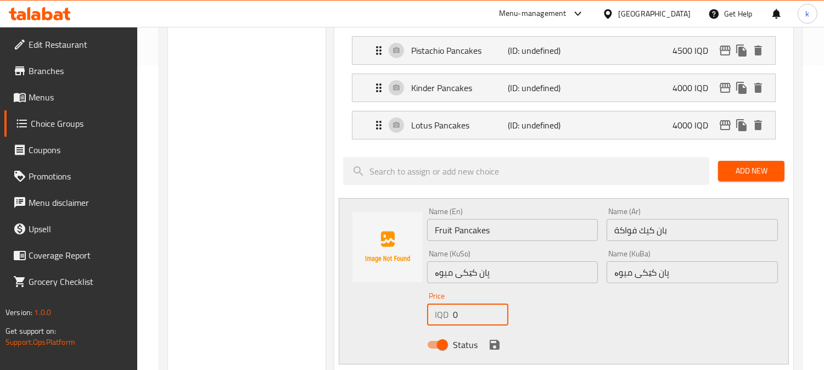
drag, startPoint x: 444, startPoint y: 313, endPoint x: 430, endPoint y: 325, distance: 19.1
click at [419, 314] on div "Name (En) Fruit Pancakes Name (En) Name (Ar) بان كيك فواكة Name (Ar) Name (KuSo…" at bounding box center [564, 281] width 450 height 166
paste input "350"
type input "3500"
click at [491, 339] on icon "save" at bounding box center [494, 344] width 13 height 13
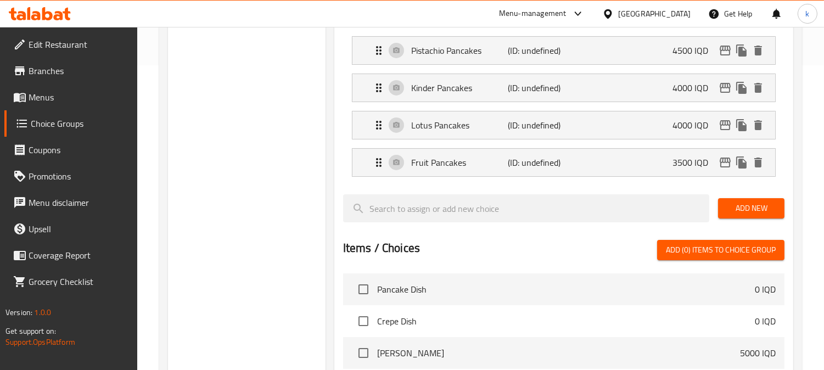
click at [731, 211] on span "Add New" at bounding box center [751, 208] width 49 height 14
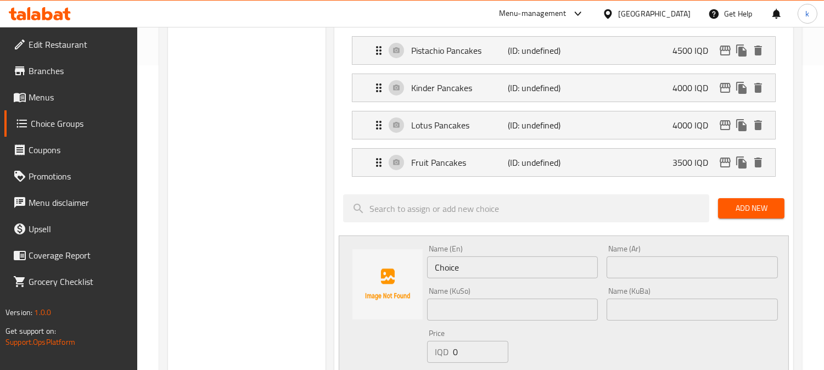
drag, startPoint x: 665, startPoint y: 313, endPoint x: 520, endPoint y: 310, distance: 145.4
click at [665, 313] on input "text" at bounding box center [691, 310] width 171 height 22
paste input "پان کێکی کلاسیک"
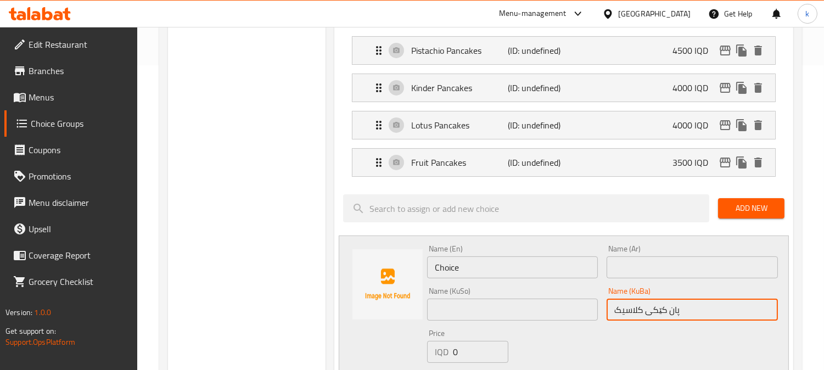
type input "پان کێکی کلاسیک"
drag, startPoint x: 519, startPoint y: 310, endPoint x: 589, endPoint y: 277, distance: 77.1
click at [519, 310] on input "text" at bounding box center [512, 310] width 171 height 22
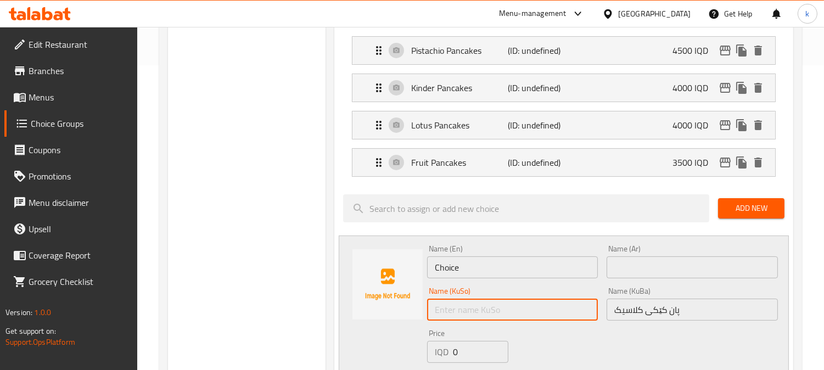
paste input "پان کێکی کلاسیک"
type input "پان کێکی کلاسیک"
click at [662, 267] on input "text" at bounding box center [691, 267] width 171 height 22
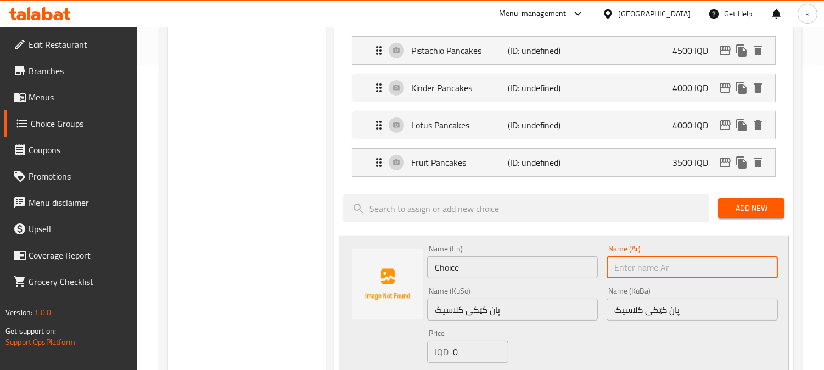
paste input "بان كيك كلاسك"
type input "بان كيك كلاسك"
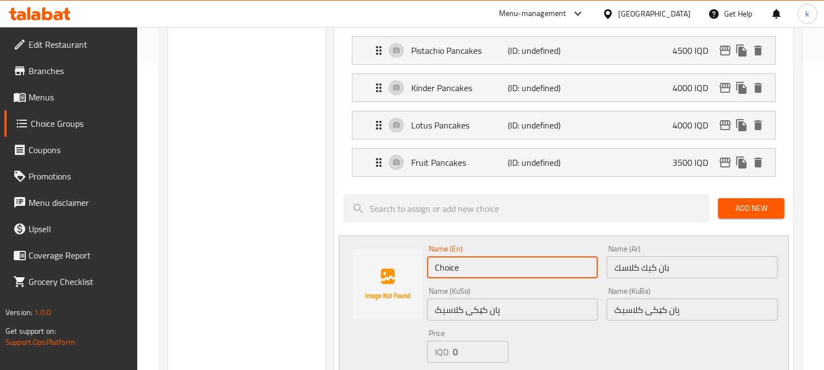
drag, startPoint x: 513, startPoint y: 258, endPoint x: 370, endPoint y: 261, distance: 142.7
click at [370, 261] on div "Name (En) Choice Name (En) Name (Ar) بان كيك كلاسك Name (Ar) Name (KuSo) پان کێ…" at bounding box center [564, 318] width 450 height 166
paste input "lassic Pancakes"
type input "Classic Pancakes"
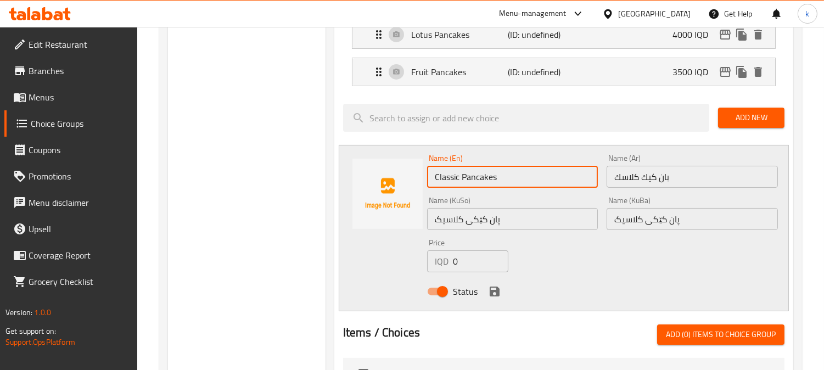
scroll to position [508, 0]
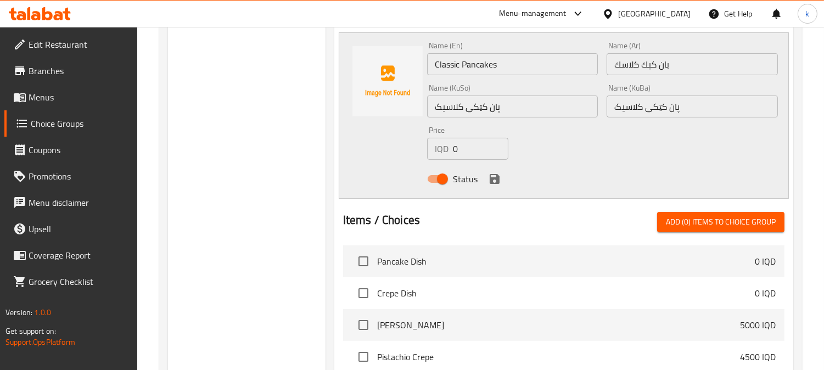
click at [471, 134] on div "Price IQD 0 Price" at bounding box center [467, 142] width 81 height 33
drag, startPoint x: 466, startPoint y: 143, endPoint x: 399, endPoint y: 162, distance: 70.2
click at [398, 158] on div "Name (En) Classic Pancakes Name (En) Name (Ar) بان كيك كلاسك Name (Ar) Name (Ku…" at bounding box center [564, 115] width 450 height 166
paste input "300"
type input "3000"
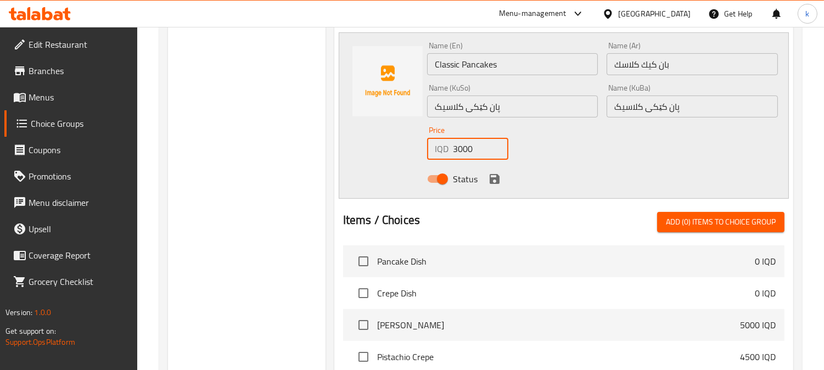
click at [485, 177] on div "Status" at bounding box center [602, 179] width 359 height 30
click at [500, 177] on button "save" at bounding box center [494, 179] width 16 height 16
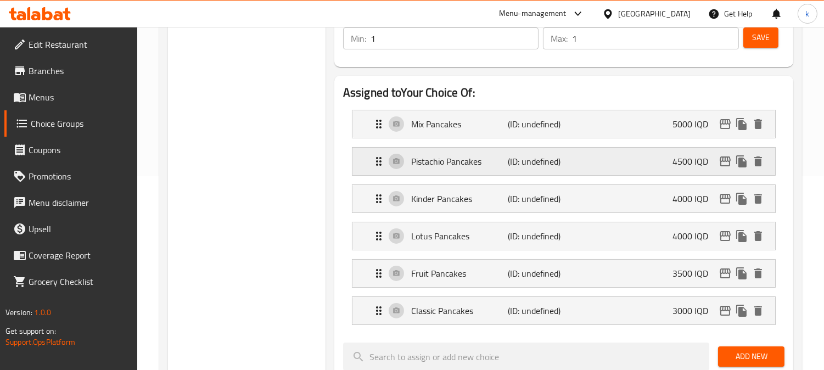
scroll to position [102, 0]
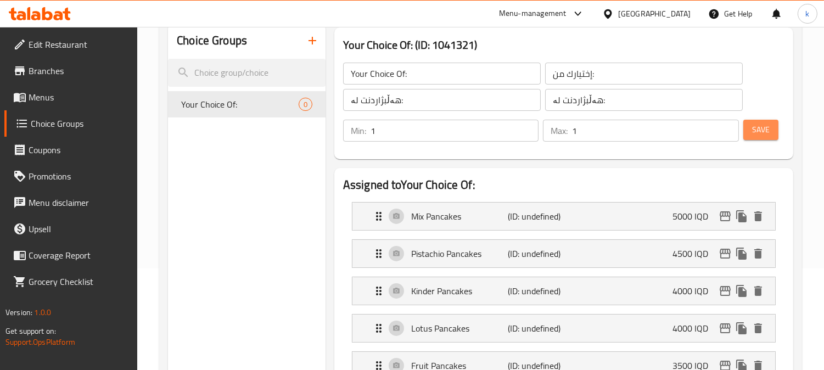
click at [767, 129] on span "Save" at bounding box center [761, 130] width 18 height 14
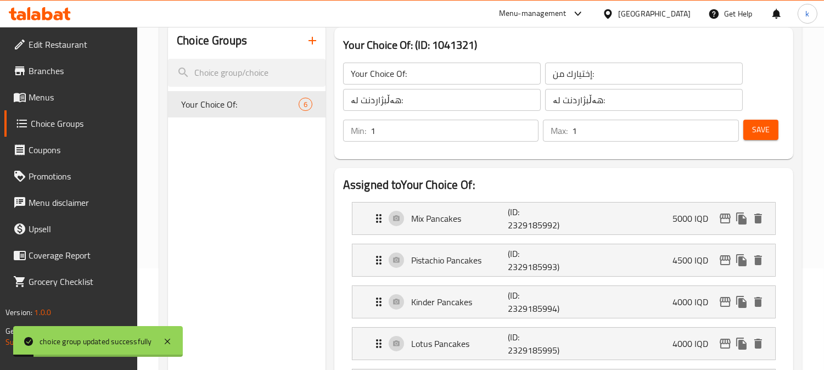
click at [47, 105] on link "Menus" at bounding box center [70, 97] width 133 height 26
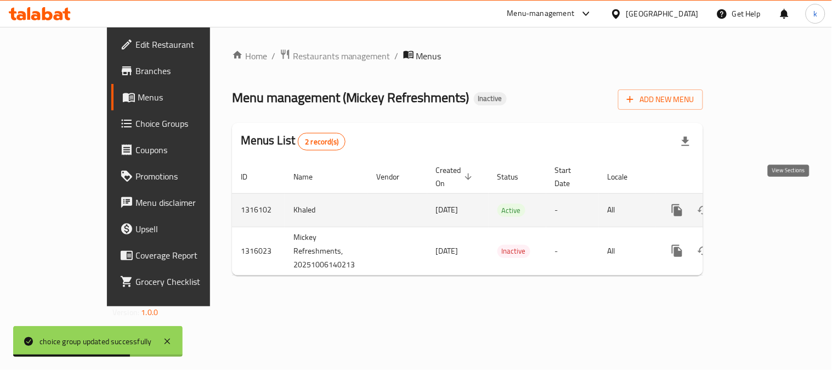
click at [763, 204] on icon "enhanced table" at bounding box center [756, 210] width 13 height 13
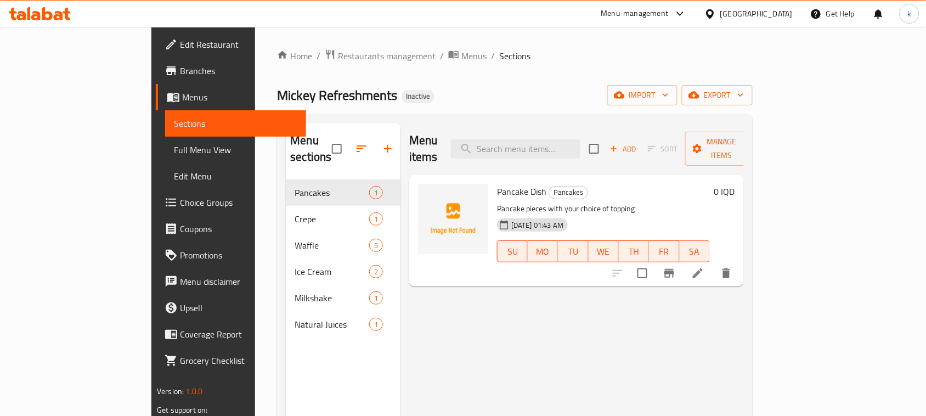
click at [713, 263] on li at bounding box center [698, 273] width 31 height 20
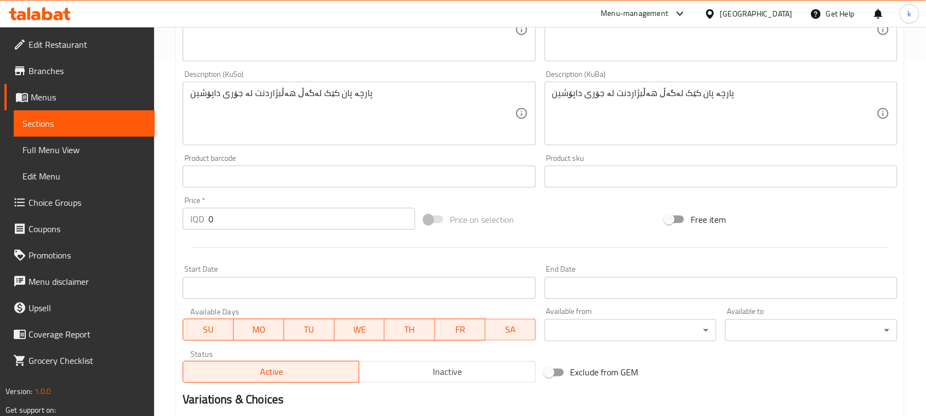
scroll to position [483, 0]
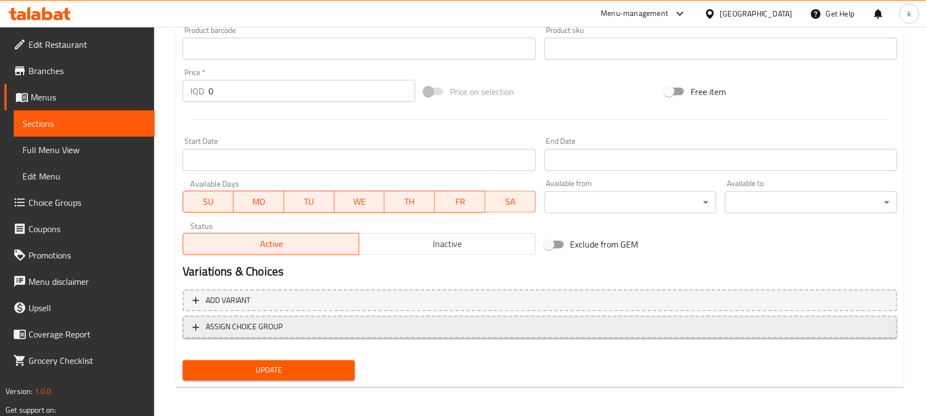
click at [425, 323] on span "ASSIGN CHOICE GROUP" at bounding box center [540, 327] width 695 height 14
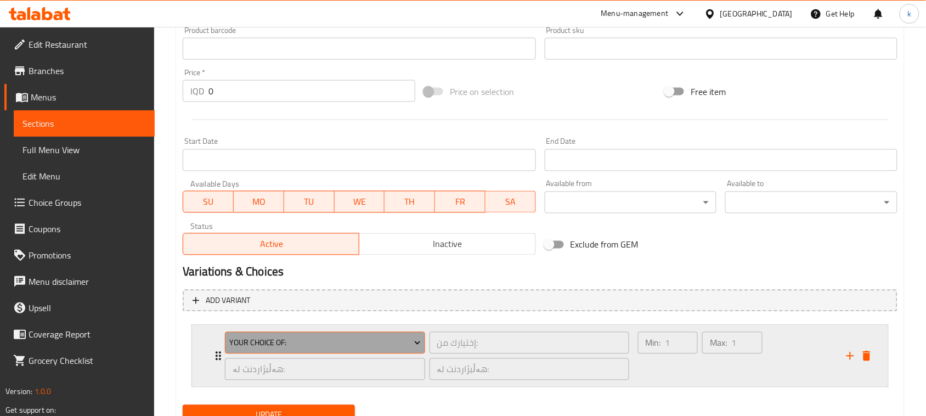
click at [342, 336] on span "Your Choice Of:" at bounding box center [325, 343] width 192 height 14
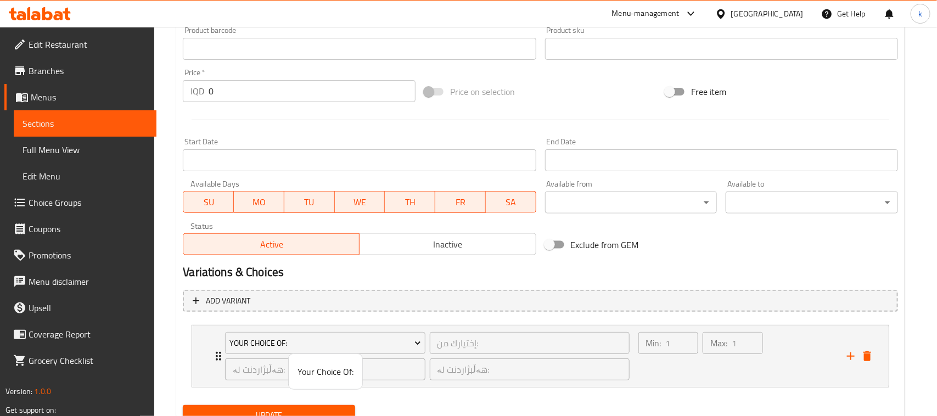
click at [320, 402] on div at bounding box center [468, 208] width 937 height 416
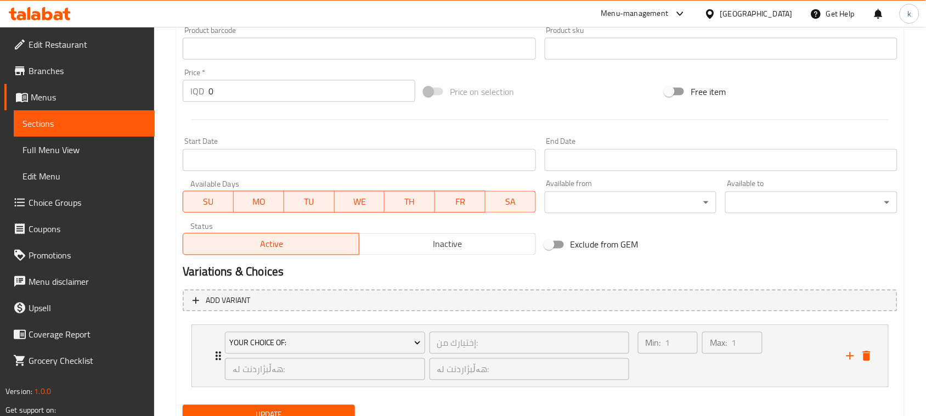
click at [318, 409] on span "Update" at bounding box center [269, 415] width 155 height 14
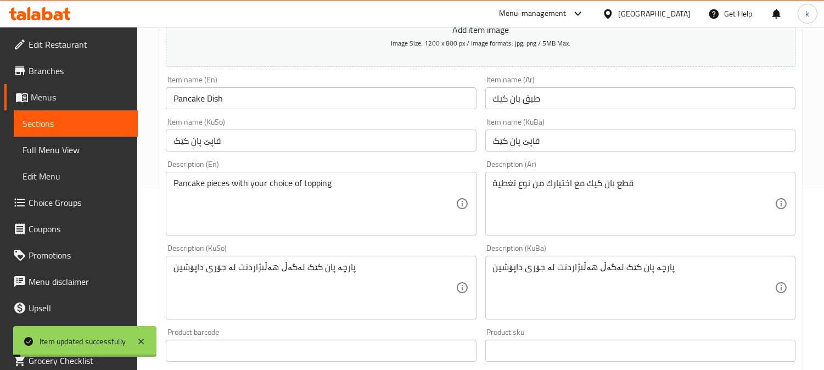
scroll to position [77, 0]
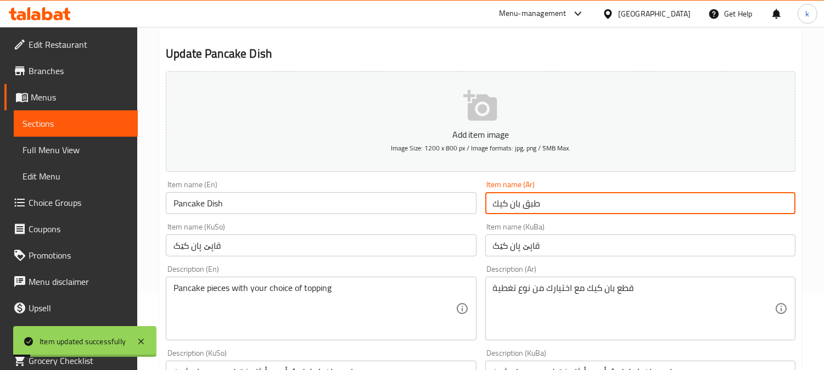
click at [527, 205] on input "طبق بان كيك" at bounding box center [640, 203] width 310 height 22
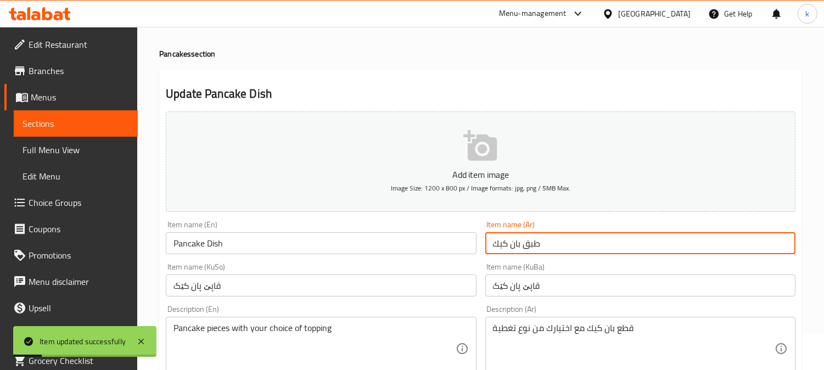
scroll to position [0, 0]
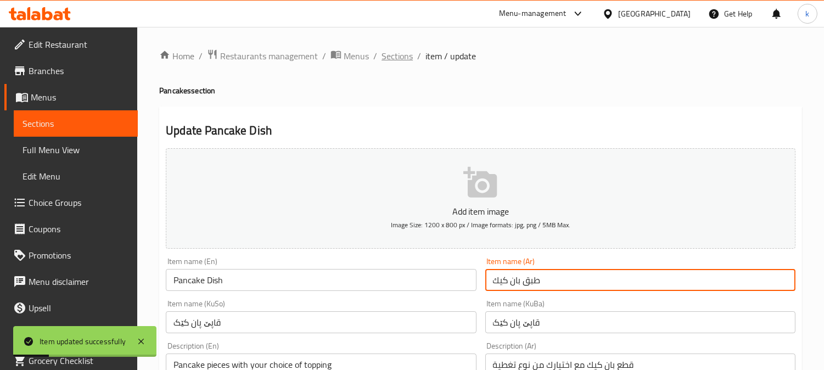
click at [393, 50] on span "Sections" at bounding box center [396, 55] width 31 height 13
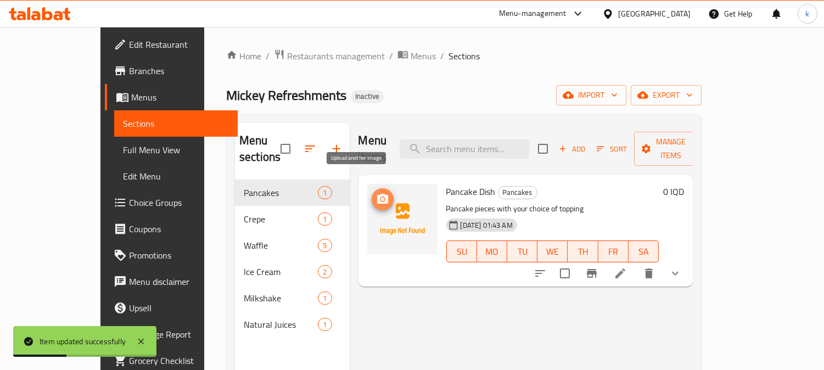
click at [371, 188] on button "upload picture" at bounding box center [382, 199] width 22 height 22
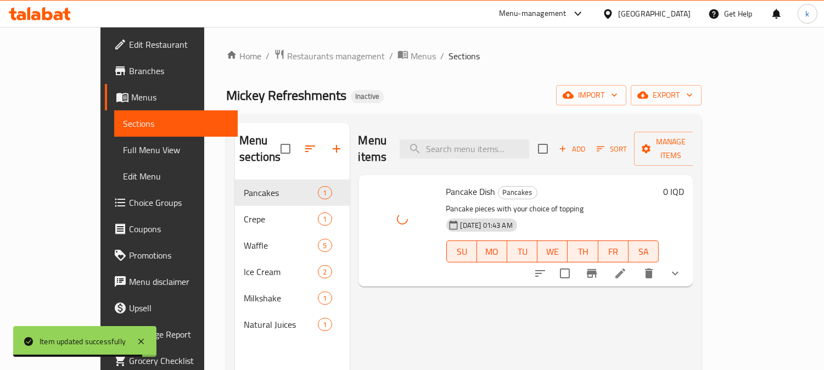
click at [446, 183] on span "Pancake Dish" at bounding box center [470, 191] width 49 height 16
copy h6 "Pancake Dish"
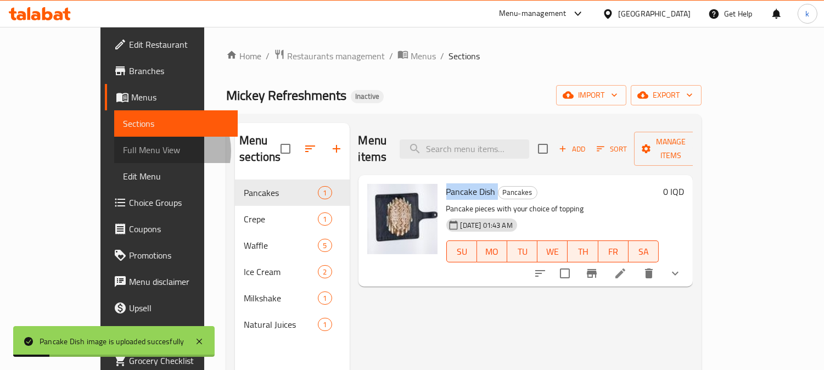
click at [123, 151] on span "Full Menu View" at bounding box center [176, 149] width 106 height 13
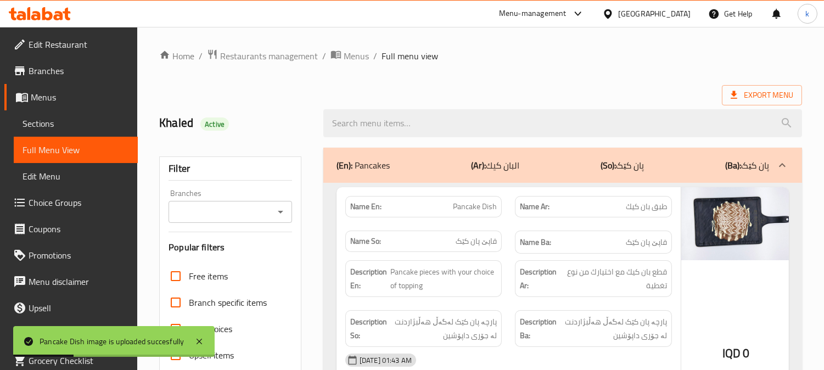
click at [227, 202] on div "Branches" at bounding box center [229, 212] width 123 height 22
click at [223, 212] on input "Branches" at bounding box center [221, 211] width 99 height 15
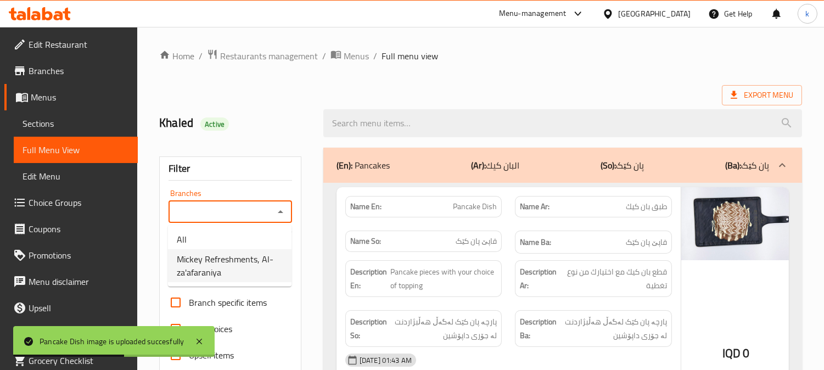
drag, startPoint x: 226, startPoint y: 256, endPoint x: 237, endPoint y: 252, distance: 11.6
click at [227, 257] on span "Mickey Refreshments, Al-za'afaraniya" at bounding box center [230, 265] width 106 height 26
type input "Mickey Refreshments, Al-za'afaraniya"
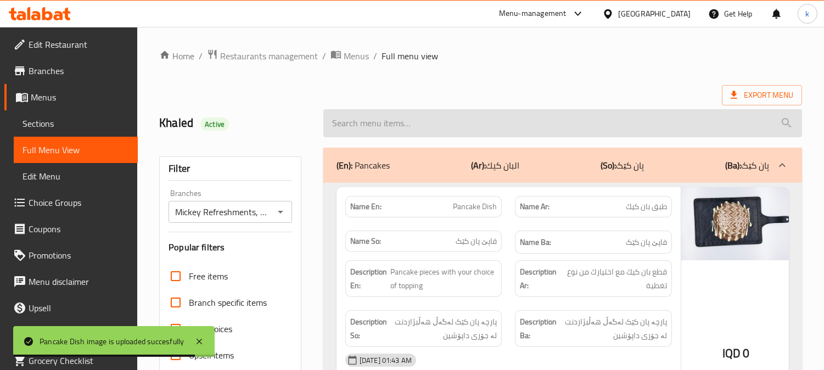
click at [382, 128] on input "search" at bounding box center [562, 123] width 478 height 28
paste input "Pancake Dish"
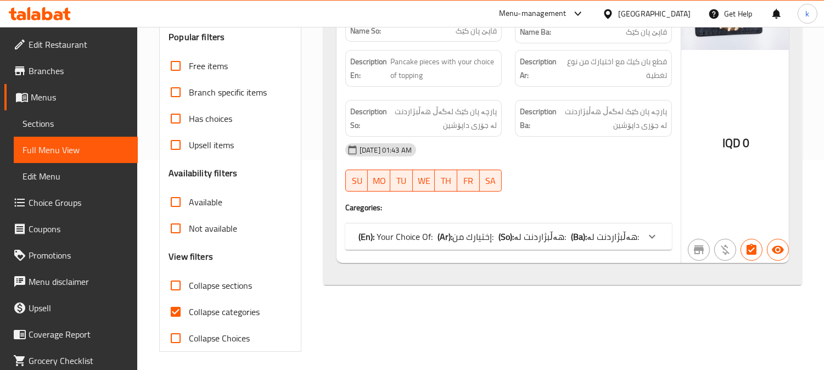
scroll to position [214, 0]
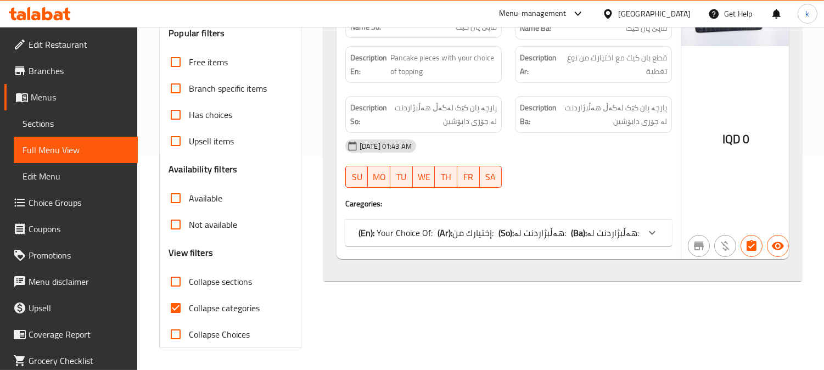
type input "Pancake Dish"
click at [227, 307] on span "Collapse categories" at bounding box center [224, 307] width 71 height 13
click at [189, 307] on input "Collapse categories" at bounding box center [175, 308] width 26 height 26
checkbox input "false"
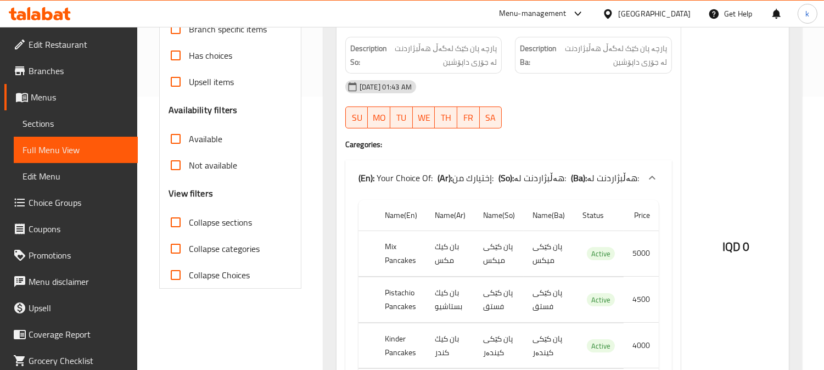
scroll to position [316, 0]
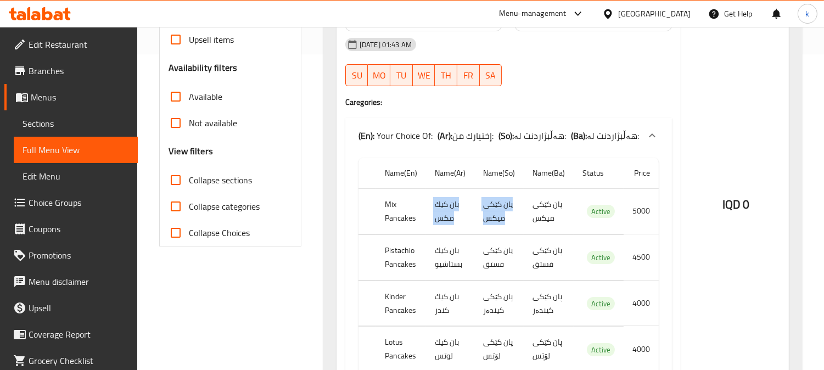
drag, startPoint x: 462, startPoint y: 213, endPoint x: 403, endPoint y: 213, distance: 59.3
click at [409, 213] on tr "Mix Pancakes بان كيك مكس پان کێکی میکس پان کێکی میکس Active 5000" at bounding box center [508, 211] width 300 height 46
click at [515, 222] on td "پان کێکی میکس" at bounding box center [498, 211] width 49 height 46
drag, startPoint x: 432, startPoint y: 254, endPoint x: 489, endPoint y: 251, distance: 57.7
click at [479, 254] on tr "Pistachio Pancakes بان كيك بستاشيو پان کێکی فستق پان کێکی فستق Active 4500" at bounding box center [508, 257] width 300 height 46
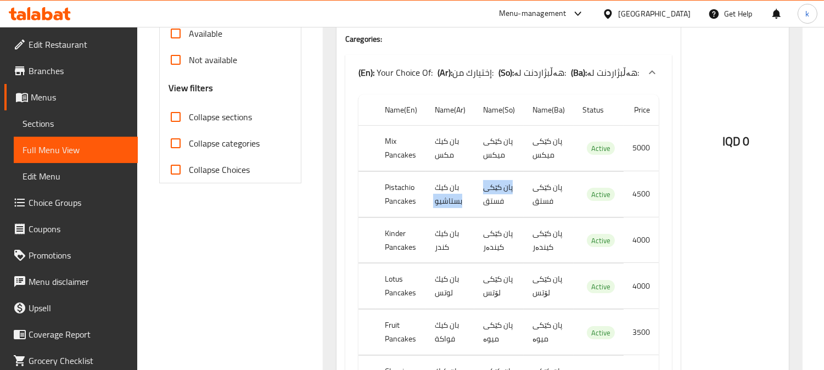
scroll to position [417, 0]
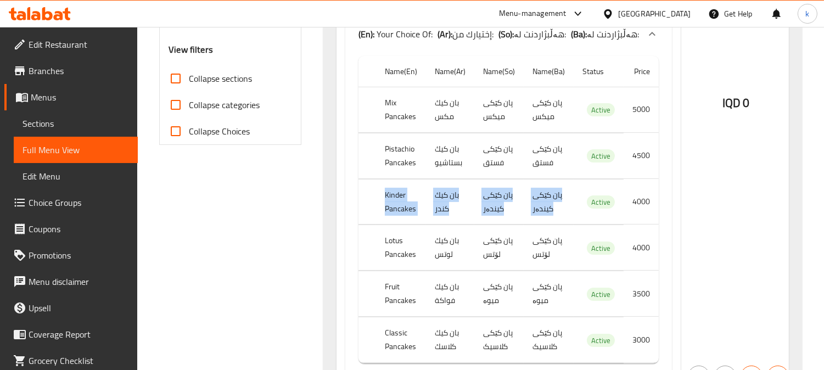
drag, startPoint x: 383, startPoint y: 192, endPoint x: 629, endPoint y: 202, distance: 246.0
click at [624, 202] on tr "Kinder Pancakes بان كيك كندر پان کێکی کیندەر پان کێکی کیندەر Active 4000" at bounding box center [508, 202] width 300 height 46
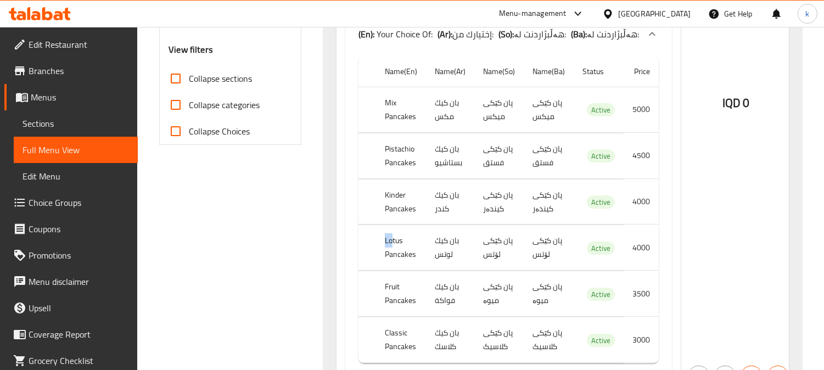
drag, startPoint x: 383, startPoint y: 240, endPoint x: 551, endPoint y: 244, distance: 167.9
click at [520, 241] on tr "Lotus Pancakes بان كيك لوتس پان کێکی لۆتس پان کێکی لۆتس Active 4000" at bounding box center [508, 248] width 300 height 46
drag, startPoint x: 420, startPoint y: 292, endPoint x: 513, endPoint y: 291, distance: 93.3
click at [506, 292] on tr "Fruit Pancakes بان كيك فواكة پان کێکی میوە پان کێکی میوە Active 3500" at bounding box center [508, 294] width 300 height 46
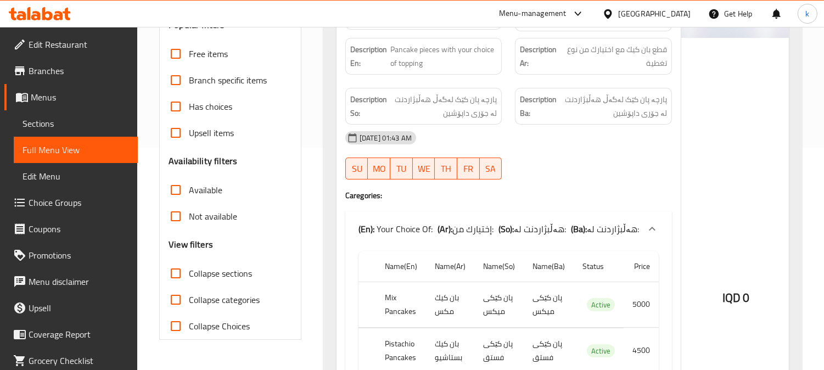
scroll to position [75, 0]
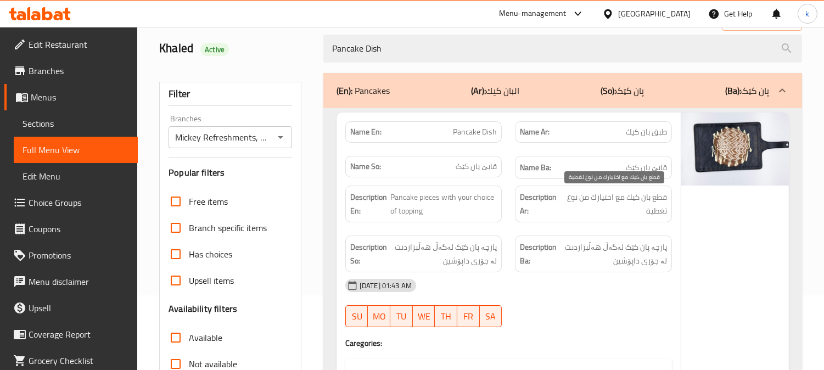
drag, startPoint x: 660, startPoint y: 198, endPoint x: 631, endPoint y: 198, distance: 29.1
click at [631, 198] on span "قطع بان كيك مع اختيارك من نوع تغطية" at bounding box center [614, 203] width 104 height 27
drag, startPoint x: 617, startPoint y: 193, endPoint x: 561, endPoint y: 213, distance: 59.4
click at [562, 213] on span "قطع بان كيك مع اختيارك من نوع تغطية" at bounding box center [614, 203] width 104 height 27
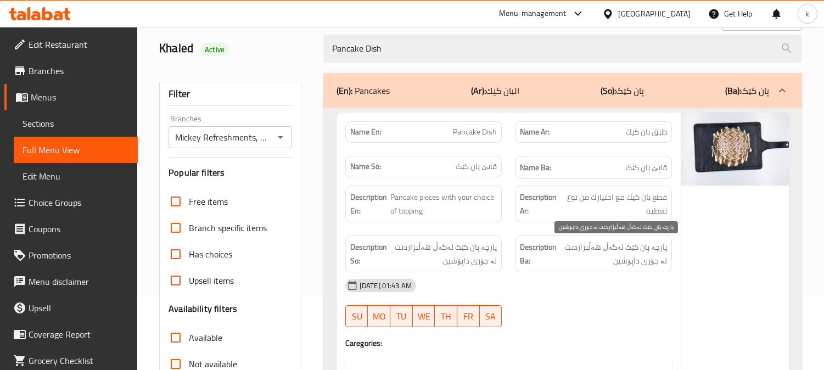
click at [605, 266] on span "پارچە پان کێک لەگەڵ هەڵبژاردنت لە جۆری داپۆشین" at bounding box center [613, 253] width 108 height 27
drag, startPoint x: 661, startPoint y: 245, endPoint x: 570, endPoint y: 261, distance: 93.0
click at [570, 261] on span "پارچە پان کێک لەگەڵ هەڵبژاردنت لە جۆری داپۆشین" at bounding box center [613, 253] width 108 height 27
drag, startPoint x: 384, startPoint y: 195, endPoint x: 488, endPoint y: 229, distance: 109.7
click at [441, 205] on h6 "Description En: Pancake pieces with your choice of topping" at bounding box center [423, 203] width 147 height 27
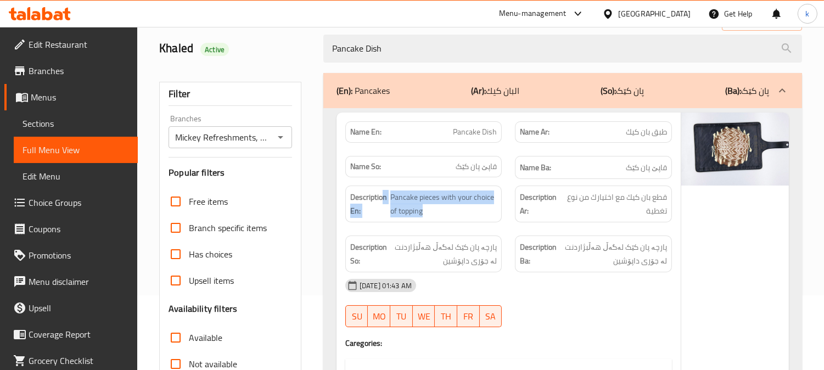
click at [441, 227] on div "Description En: Pancake pieces with your choice of topping" at bounding box center [424, 204] width 170 height 50
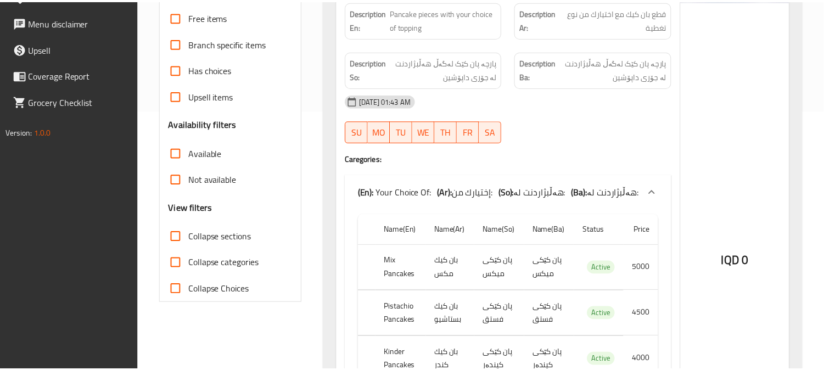
scroll to position [481, 0]
